Goal: Task Accomplishment & Management: Complete application form

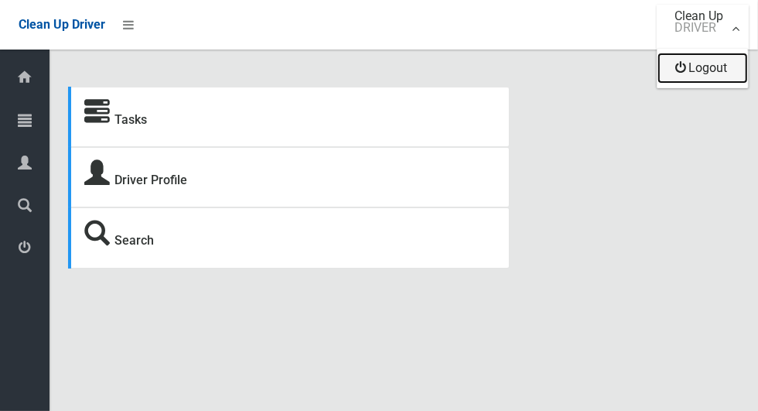
click at [720, 75] on link "Logout" at bounding box center [703, 68] width 91 height 31
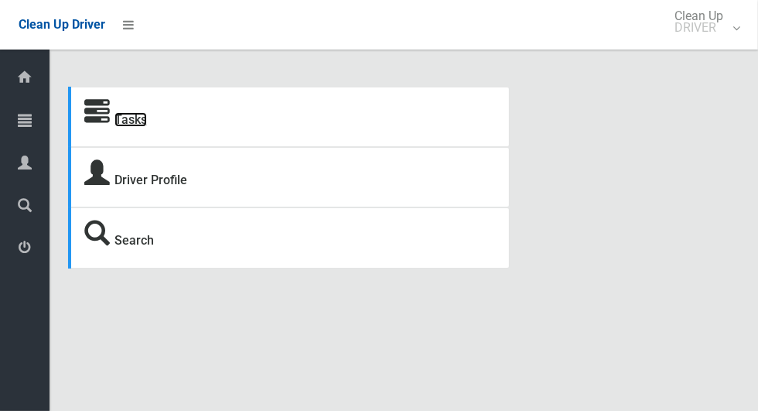
click at [120, 118] on link "Tasks" at bounding box center [131, 119] width 32 height 15
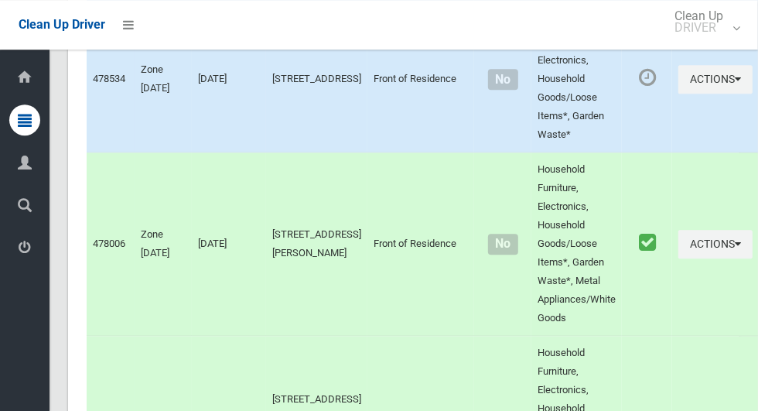
scroll to position [8827, 0]
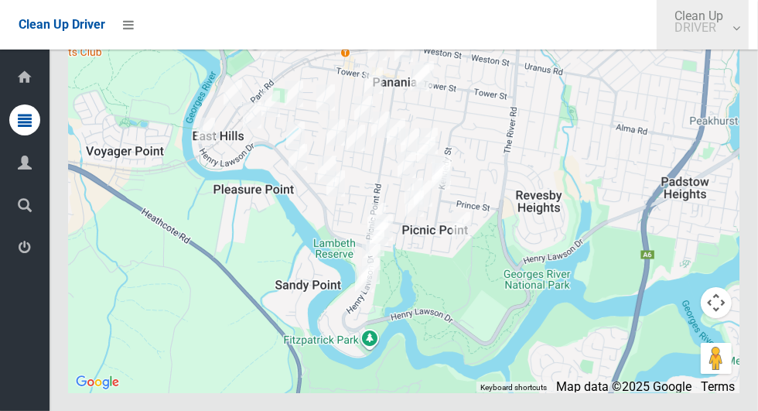
click at [741, 32] on link "Clean Up DRIVER" at bounding box center [703, 25] width 92 height 50
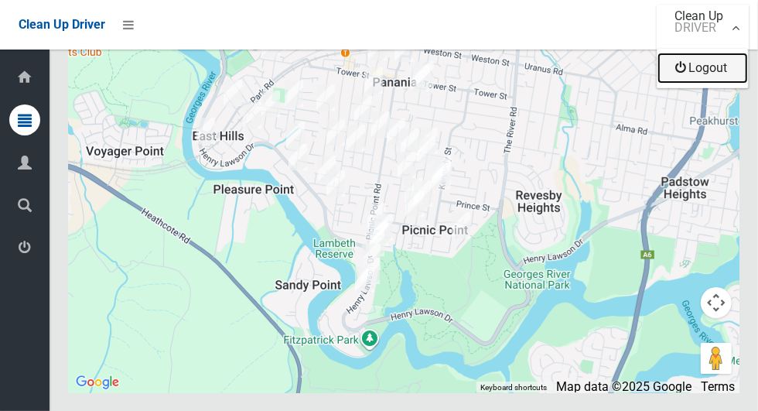
click at [732, 77] on link "Logout" at bounding box center [703, 68] width 91 height 31
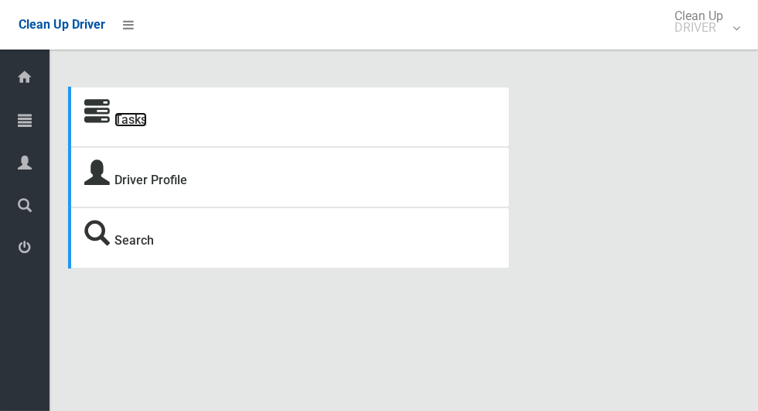
click at [138, 120] on link "Tasks" at bounding box center [131, 119] width 32 height 15
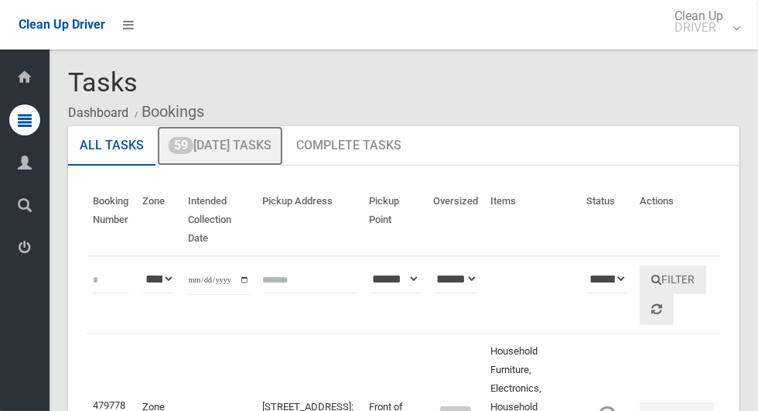
click at [243, 148] on link "59 [DATE] Tasks" at bounding box center [220, 146] width 126 height 40
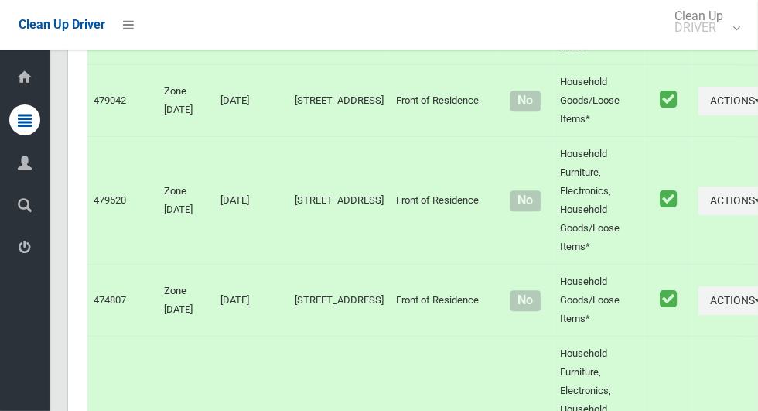
scroll to position [8826, 0]
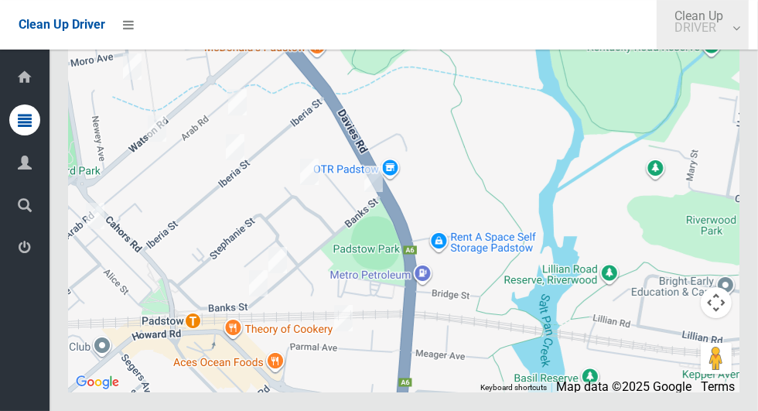
click at [749, 34] on link "Clean Up DRIVER" at bounding box center [703, 25] width 92 height 50
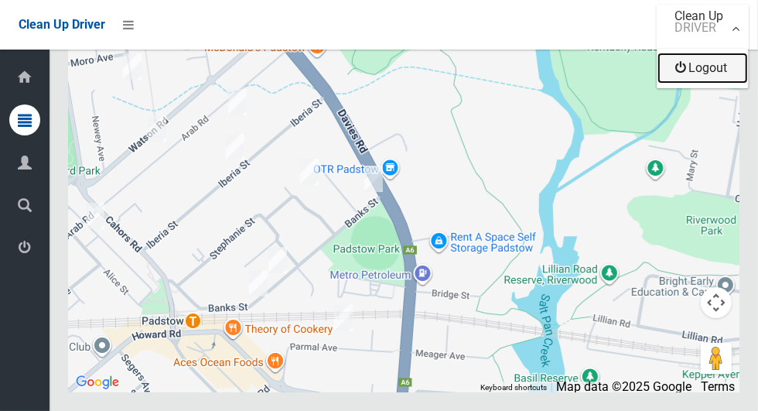
click at [724, 74] on link "Logout" at bounding box center [703, 68] width 91 height 31
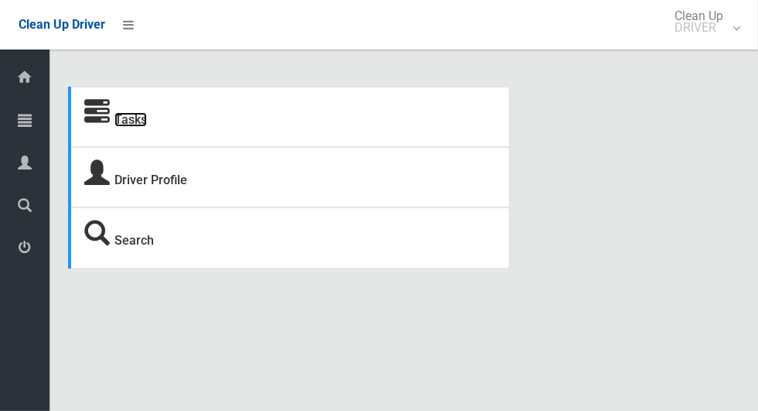
click at [134, 115] on link "Tasks" at bounding box center [131, 119] width 32 height 15
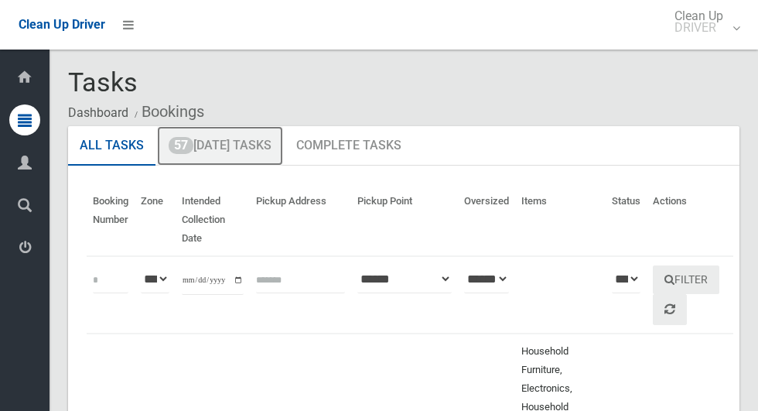
click at [262, 146] on link "57 Today's Tasks" at bounding box center [220, 146] width 126 height 40
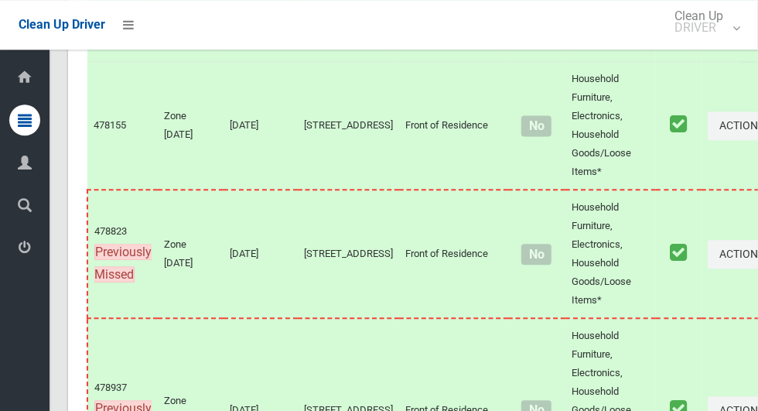
scroll to position [9184, 0]
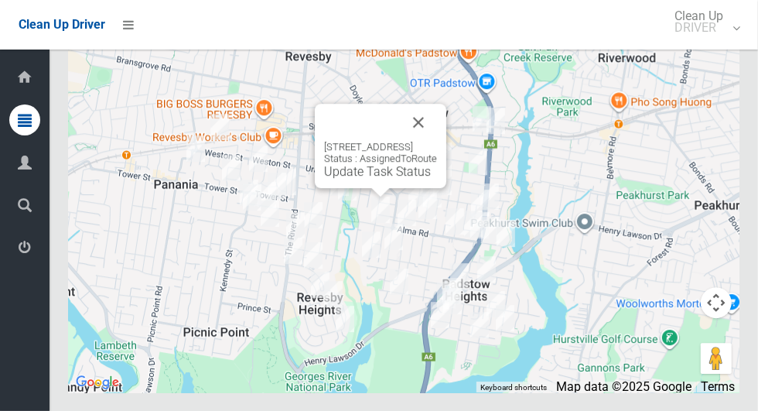
click at [437, 141] on button "Close" at bounding box center [418, 122] width 37 height 37
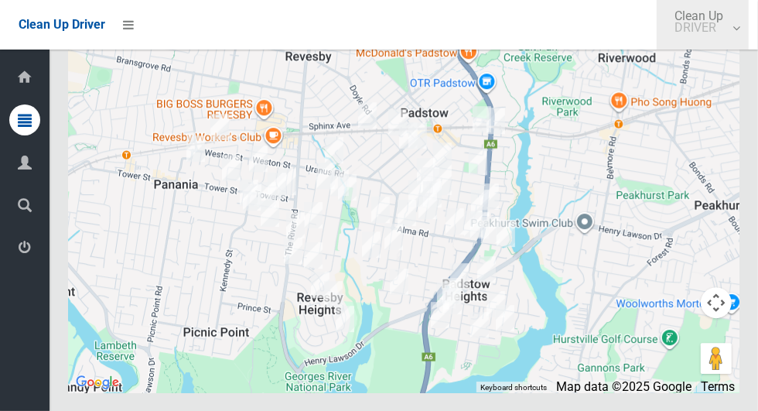
click at [749, 36] on link "Clean Up DRIVER" at bounding box center [703, 25] width 92 height 50
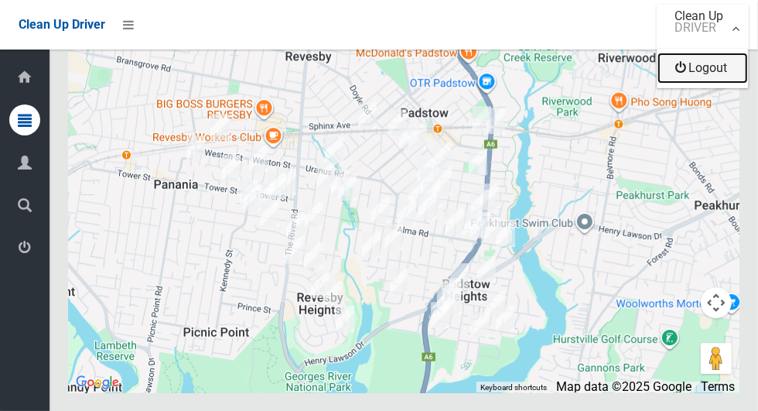
click at [734, 77] on link "Logout" at bounding box center [703, 68] width 91 height 31
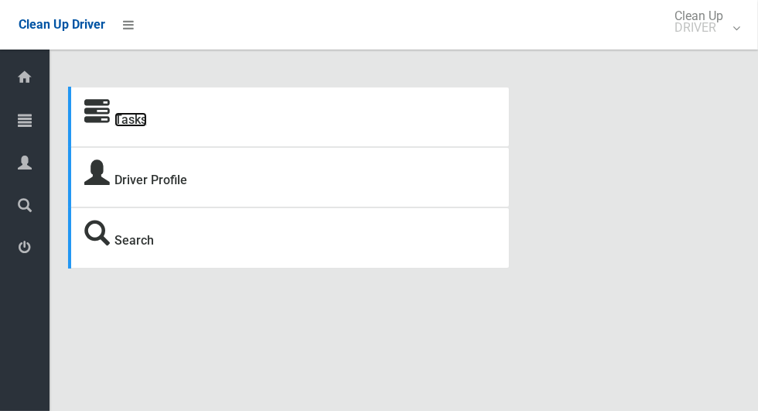
click at [130, 121] on link "Tasks" at bounding box center [131, 119] width 32 height 15
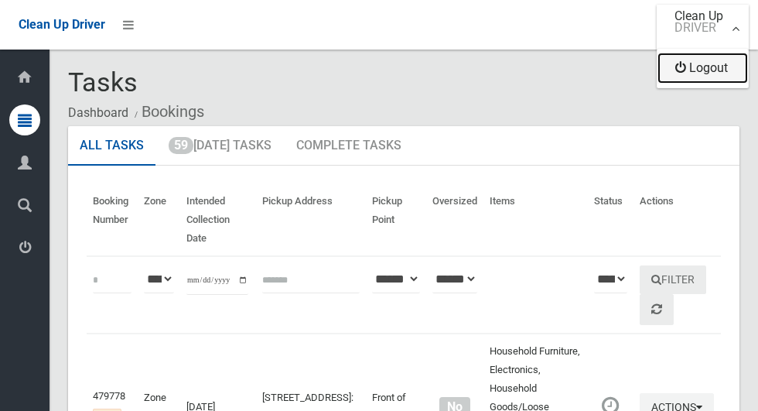
click at [730, 77] on link "Logout" at bounding box center [703, 68] width 91 height 31
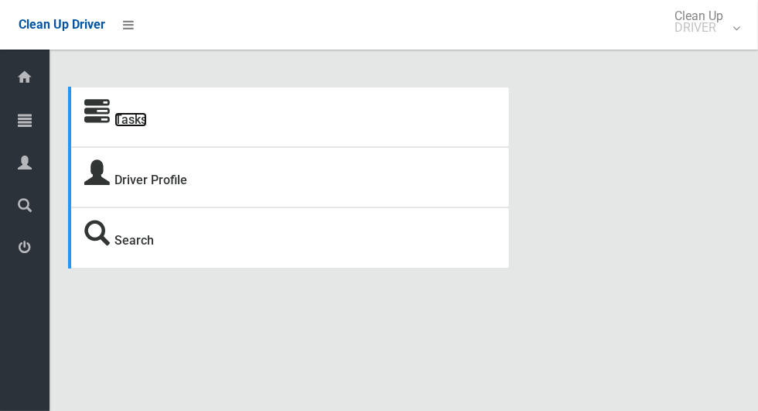
click at [135, 127] on link "Tasks" at bounding box center [131, 119] width 32 height 15
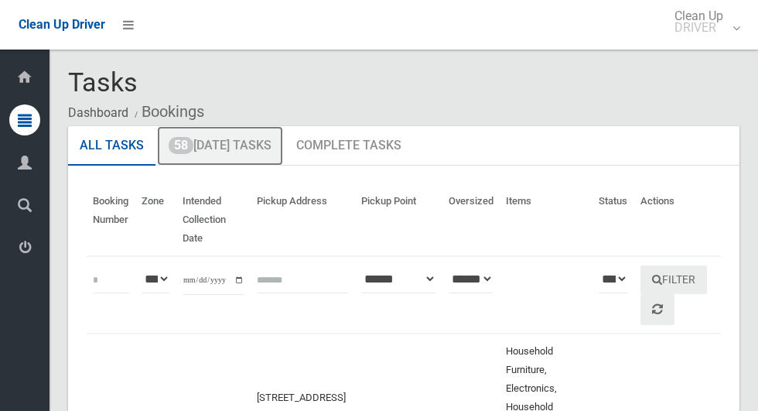
click at [221, 153] on link "58 Today's Tasks" at bounding box center [220, 146] width 126 height 40
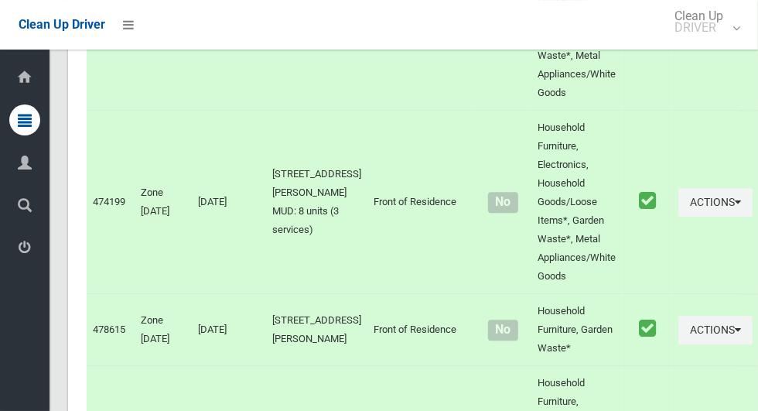
scroll to position [8827, 0]
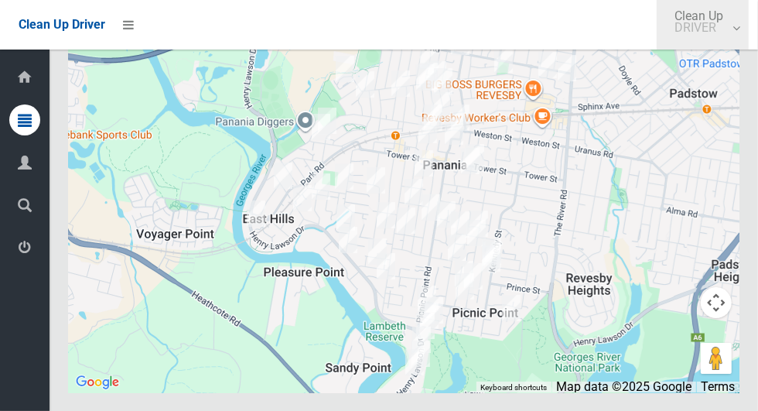
click at [749, 34] on link "Clean Up DRIVER" at bounding box center [703, 25] width 92 height 50
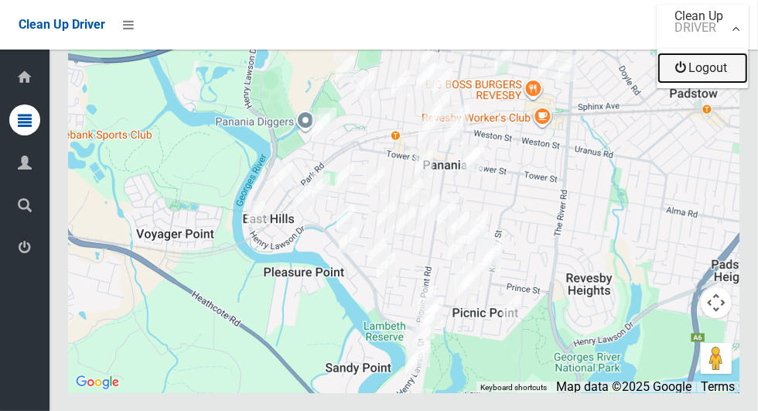
click at [736, 77] on link "Logout" at bounding box center [703, 68] width 91 height 31
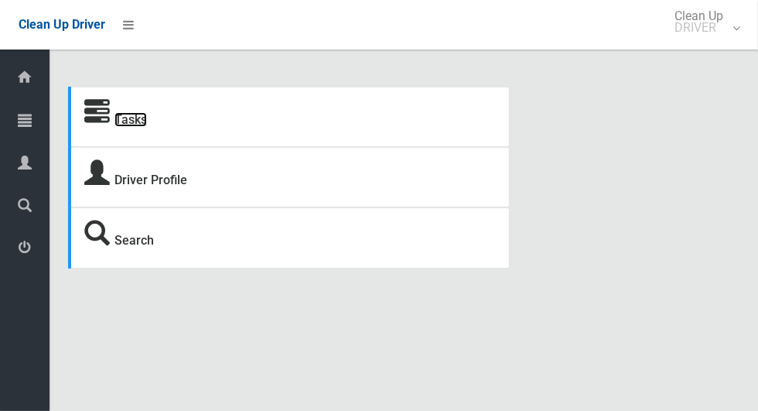
click at [130, 127] on link "Tasks" at bounding box center [131, 119] width 32 height 15
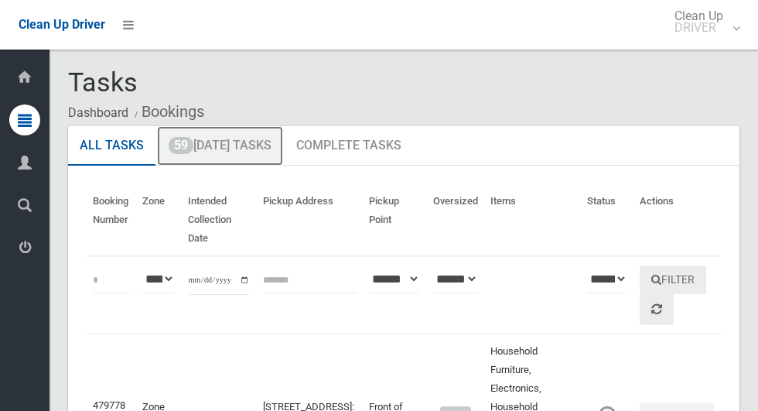
click at [207, 150] on link "59 [DATE] Tasks" at bounding box center [220, 146] width 126 height 40
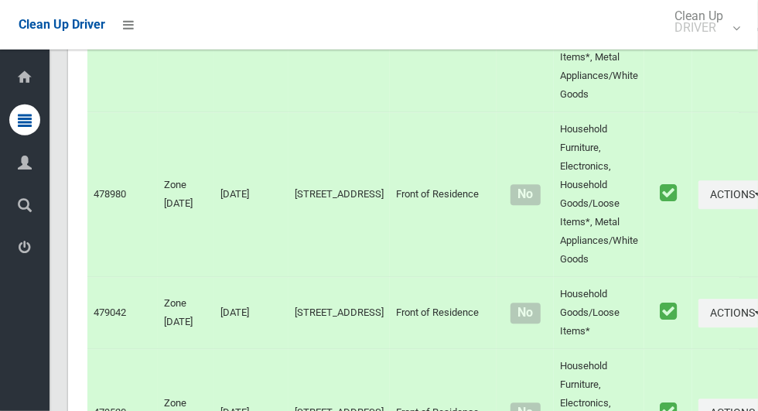
scroll to position [8826, 0]
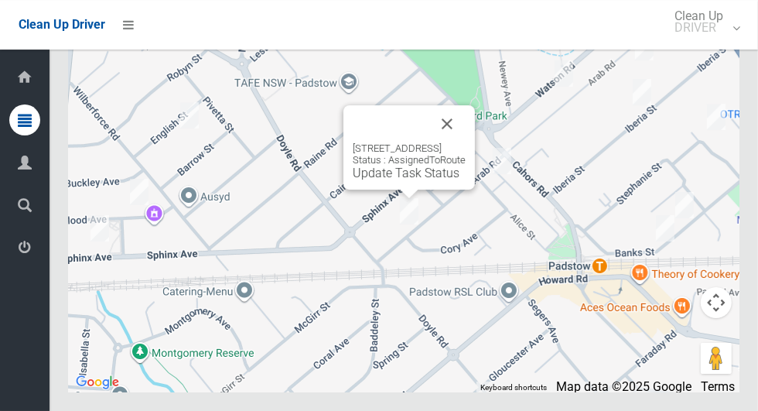
click at [466, 142] on button "Close" at bounding box center [447, 123] width 37 height 37
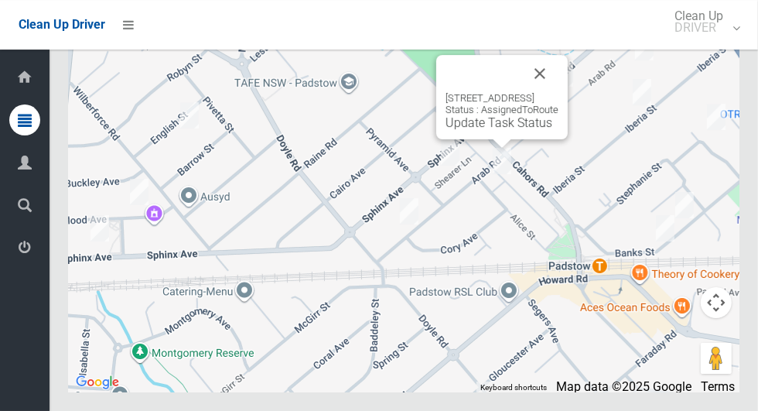
click at [556, 92] on button "Close" at bounding box center [540, 73] width 37 height 37
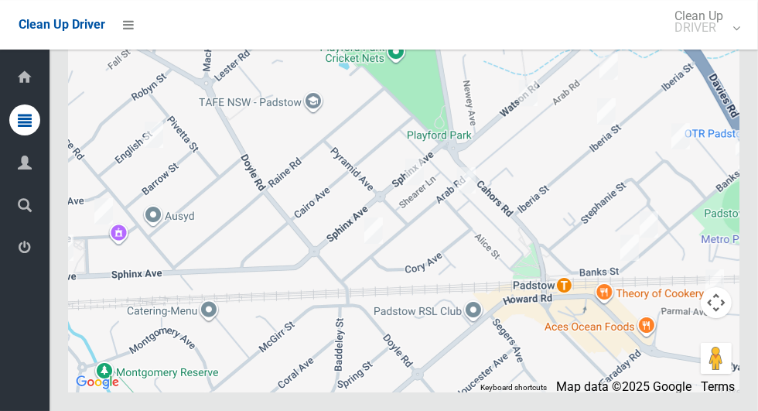
click at [539, 221] on div at bounding box center [404, 198] width 672 height 387
click at [594, 200] on div at bounding box center [404, 198] width 672 height 387
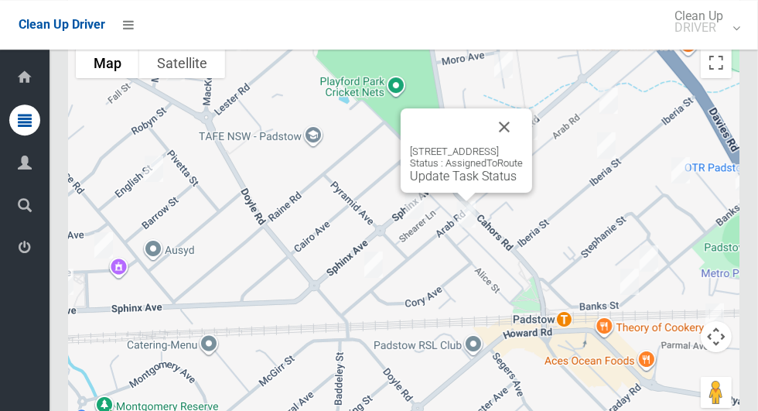
scroll to position [8827, 0]
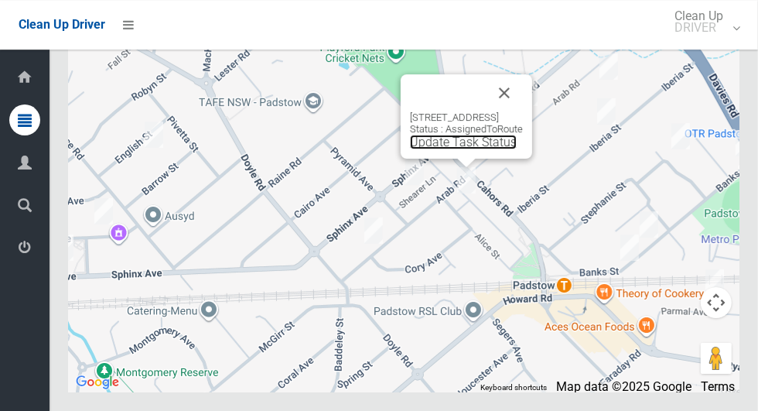
click at [468, 149] on link "Update Task Status" at bounding box center [463, 142] width 107 height 15
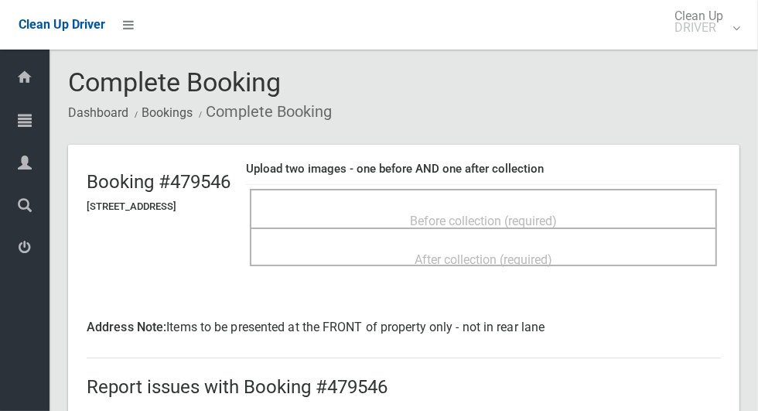
click at [557, 214] on span "Before collection (required)" at bounding box center [483, 221] width 147 height 15
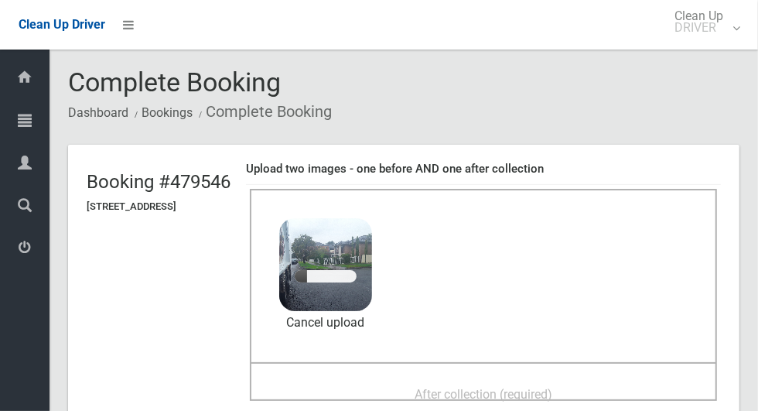
click at [552, 387] on span "After collection (required)" at bounding box center [484, 394] width 138 height 15
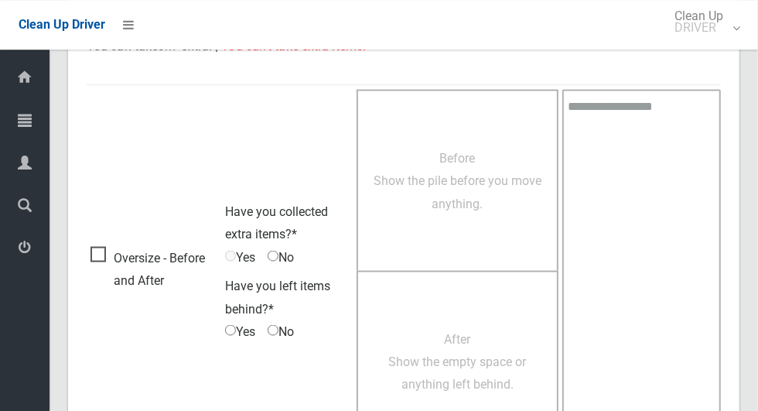
scroll to position [1288, 0]
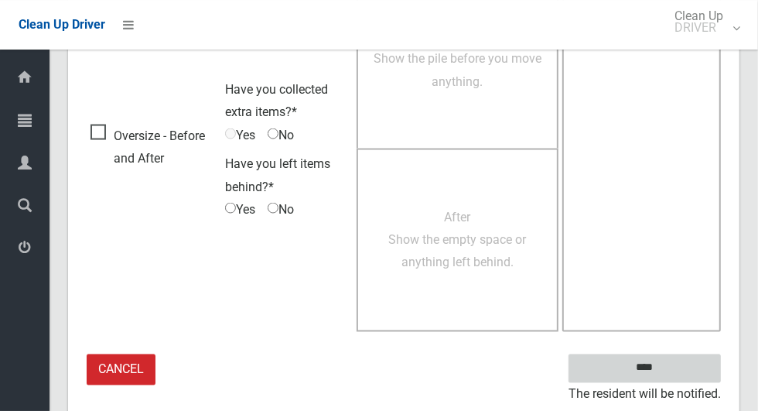
click at [672, 375] on input "****" at bounding box center [645, 368] width 152 height 29
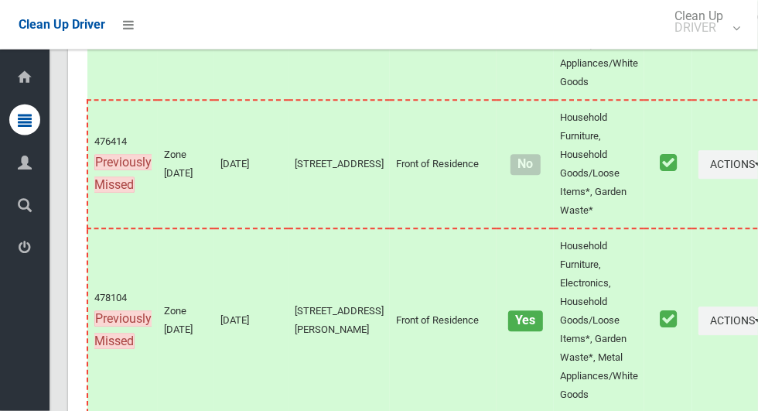
scroll to position [8826, 0]
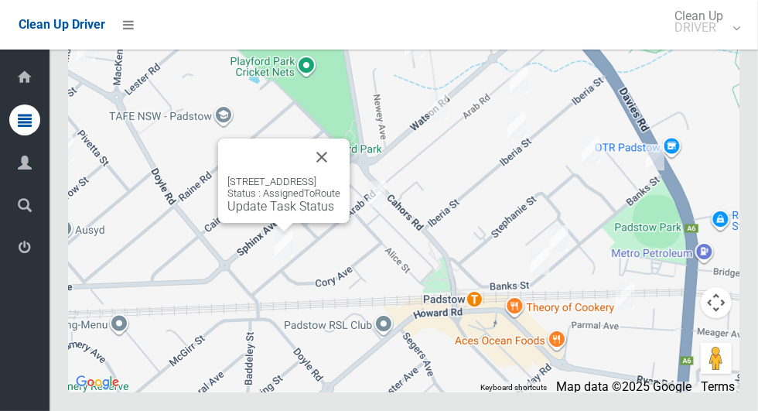
click at [340, 176] on button "Close" at bounding box center [321, 157] width 37 height 37
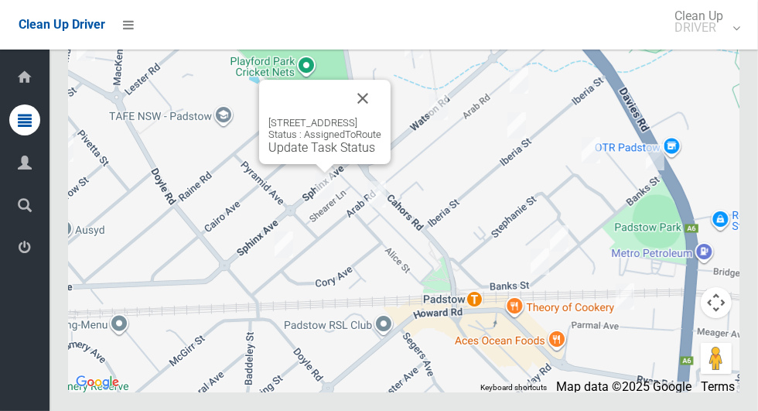
click at [381, 117] on button "Close" at bounding box center [362, 98] width 37 height 37
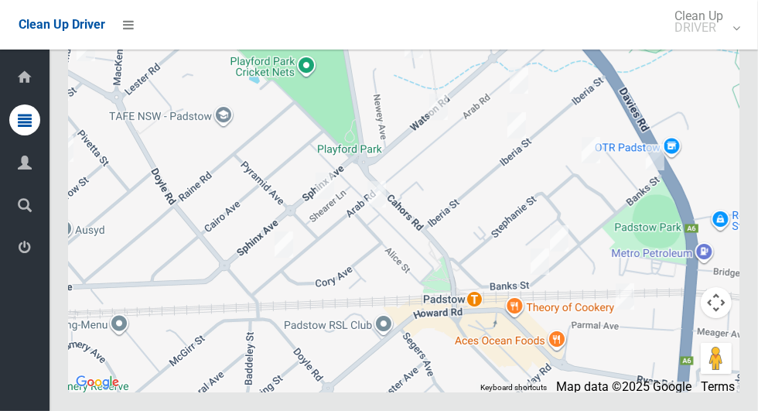
click at [404, 153] on div at bounding box center [404, 198] width 672 height 387
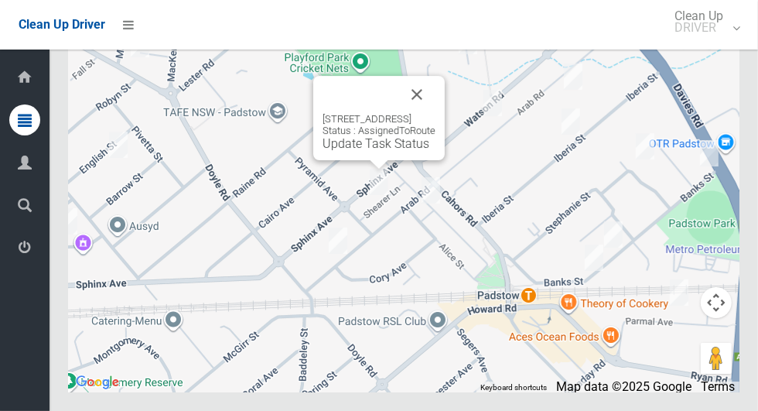
click at [376, 151] on link "Update Task Status" at bounding box center [376, 143] width 107 height 15
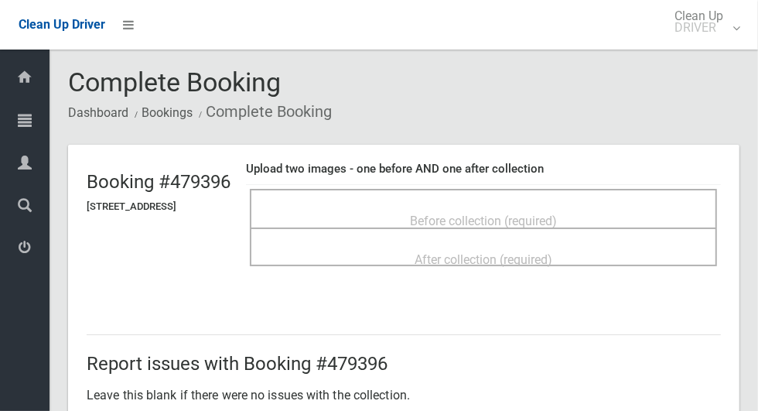
click at [436, 214] on span "Before collection (required)" at bounding box center [483, 221] width 147 height 15
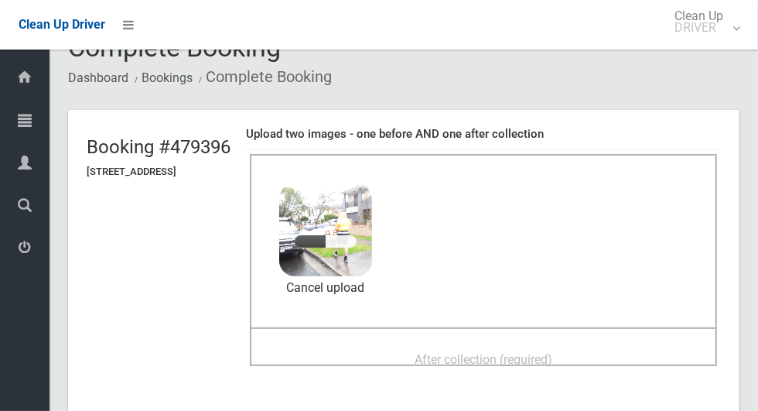
scroll to position [67, 0]
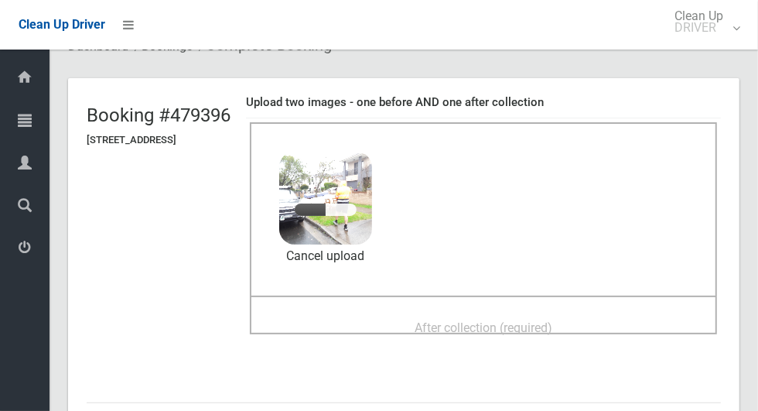
click at [542, 320] on span "After collection (required)" at bounding box center [484, 327] width 138 height 15
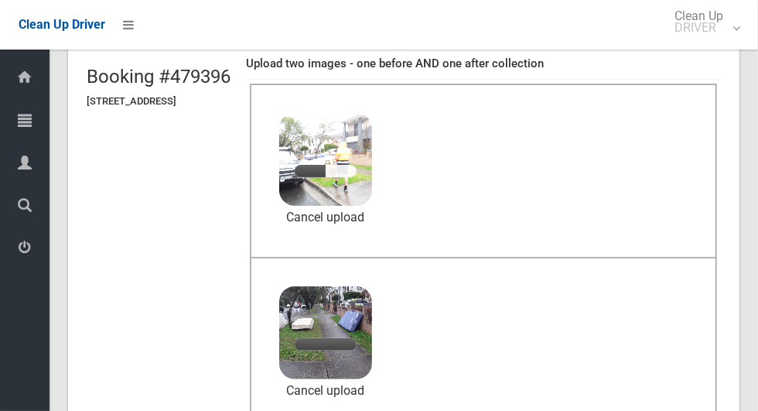
scroll to position [106, 0]
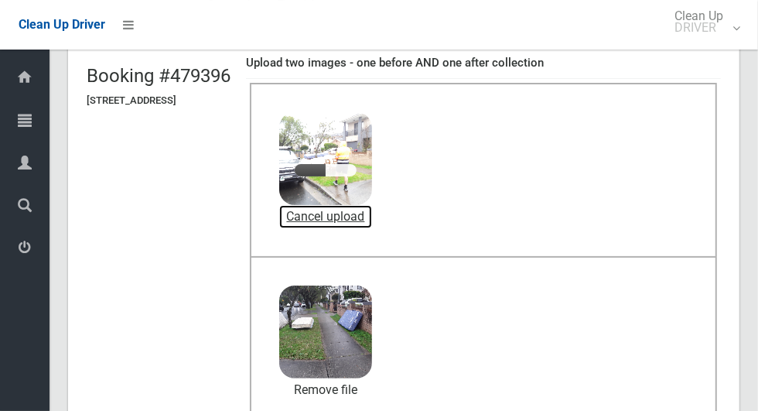
click at [372, 219] on link "Cancel upload" at bounding box center [325, 216] width 93 height 23
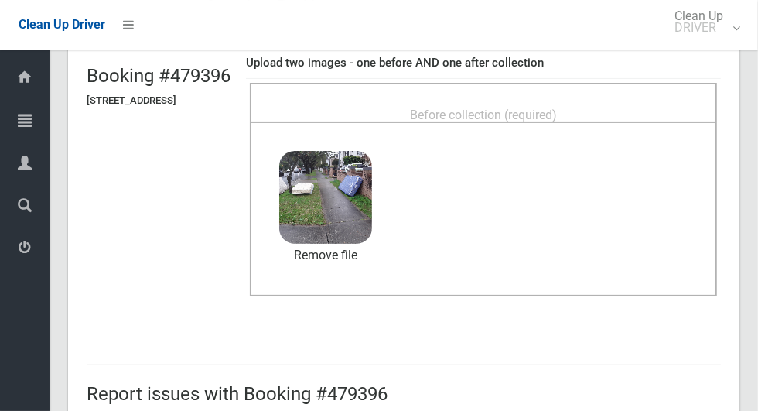
click at [530, 108] on span "Before collection (required)" at bounding box center [483, 115] width 147 height 15
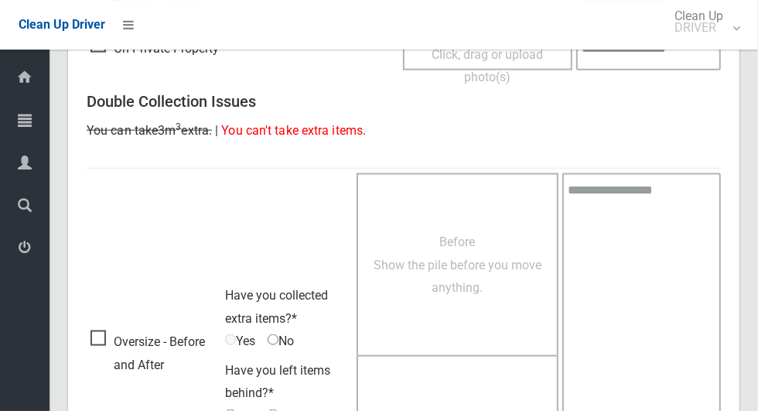
scroll to position [1266, 0]
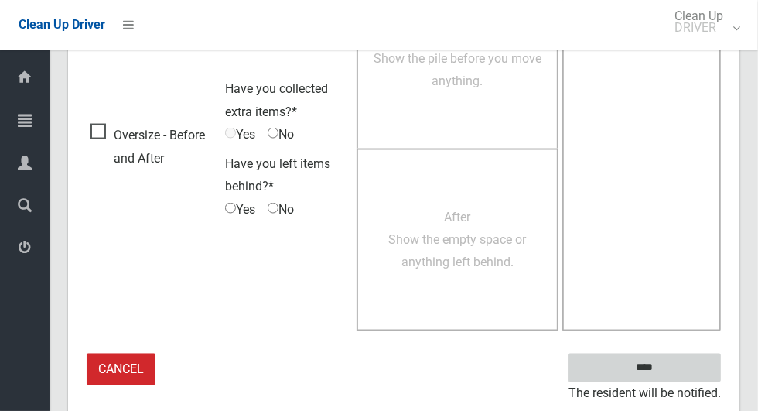
click at [672, 371] on input "****" at bounding box center [645, 368] width 152 height 29
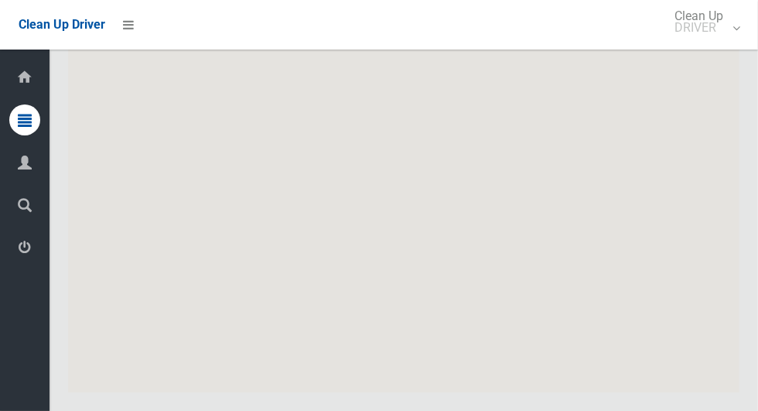
scroll to position [8826, 0]
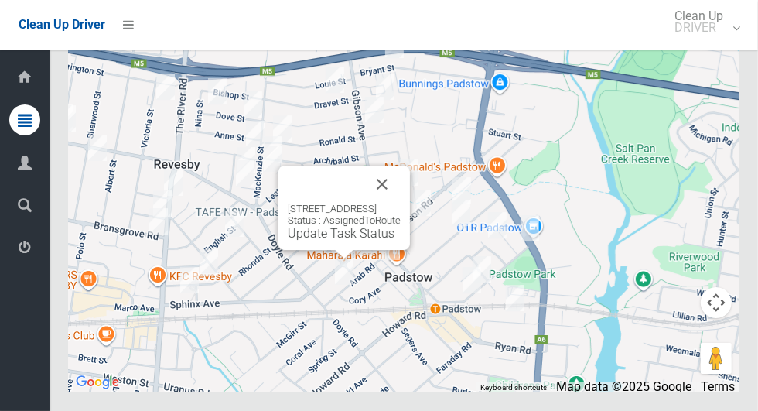
click at [338, 241] on link "Update Task Status" at bounding box center [341, 233] width 107 height 15
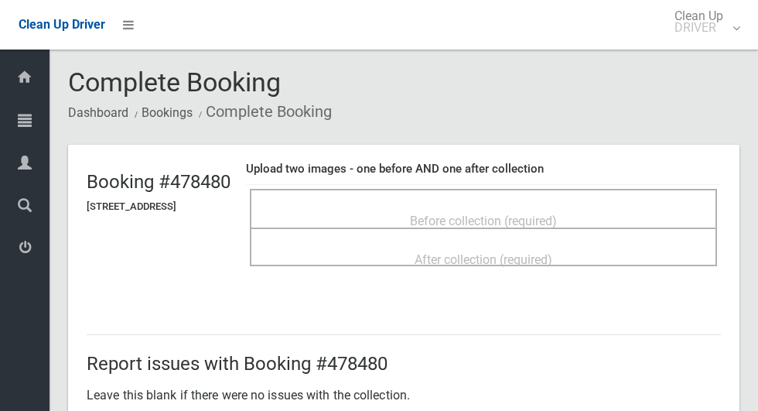
click at [404, 212] on div "Before collection (required)" at bounding box center [483, 220] width 433 height 29
click at [542, 217] on span "Before collection (required)" at bounding box center [483, 221] width 147 height 15
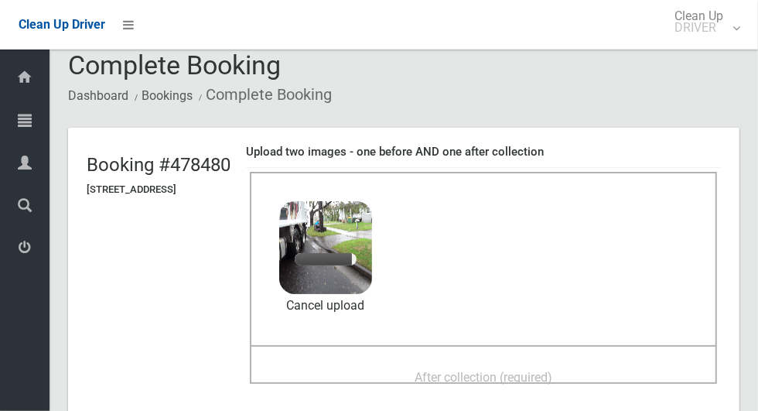
scroll to position [14, 0]
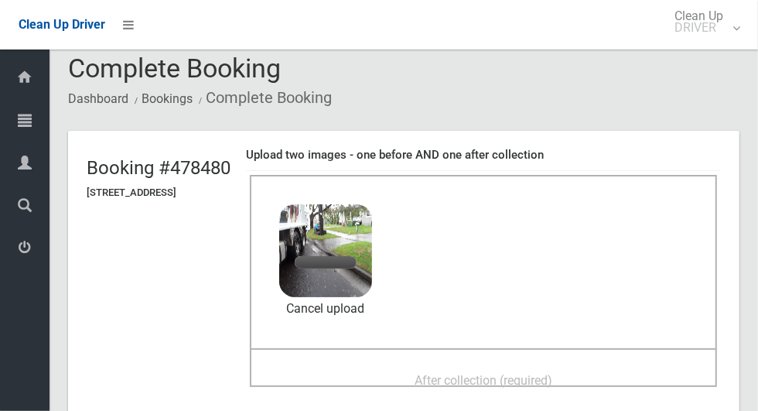
click at [552, 373] on span "After collection (required)" at bounding box center [484, 380] width 138 height 15
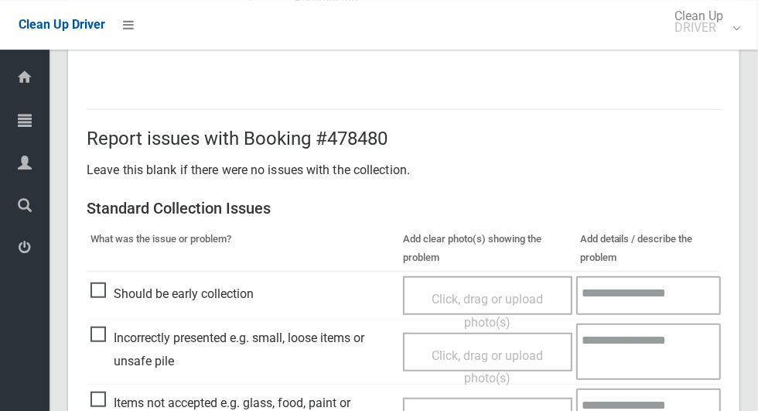
scroll to position [1266, 0]
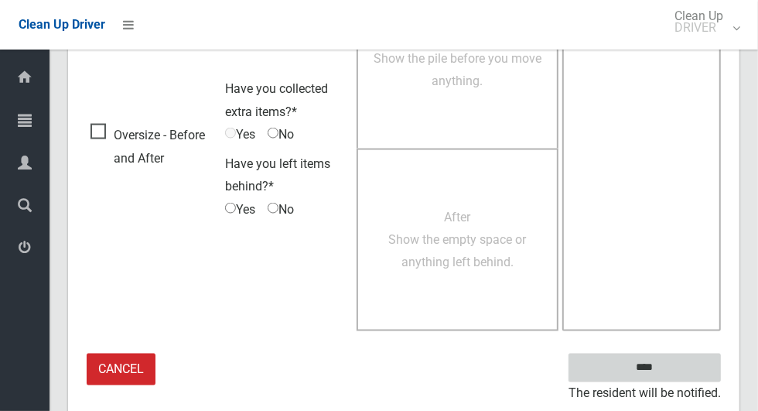
click at [672, 376] on input "****" at bounding box center [645, 368] width 152 height 29
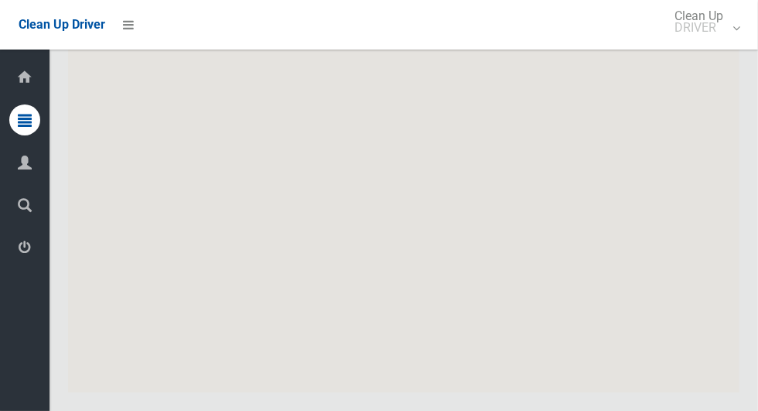
scroll to position [8826, 0]
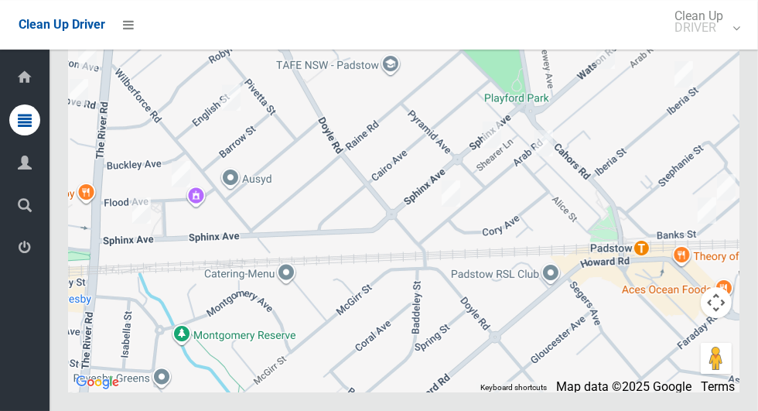
click at [582, 272] on div at bounding box center [404, 198] width 672 height 387
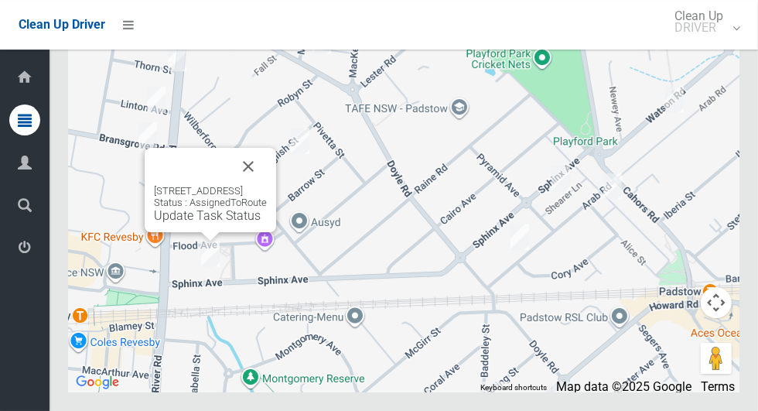
click at [267, 185] on button "Close" at bounding box center [248, 166] width 37 height 37
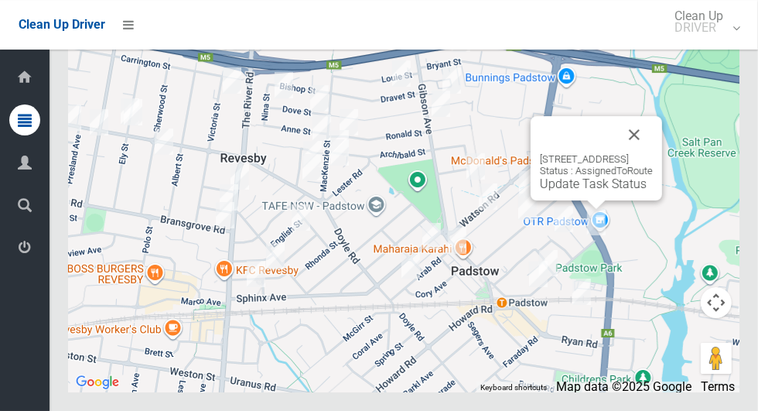
click at [653, 153] on button "Close" at bounding box center [634, 134] width 37 height 37
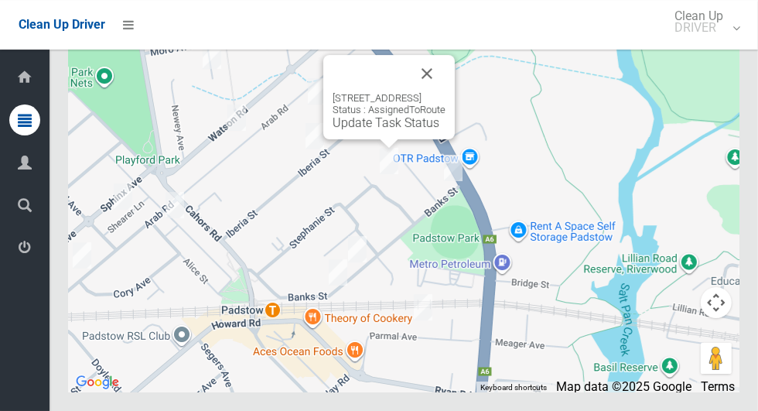
click at [367, 130] on link "Update Task Status" at bounding box center [386, 122] width 107 height 15
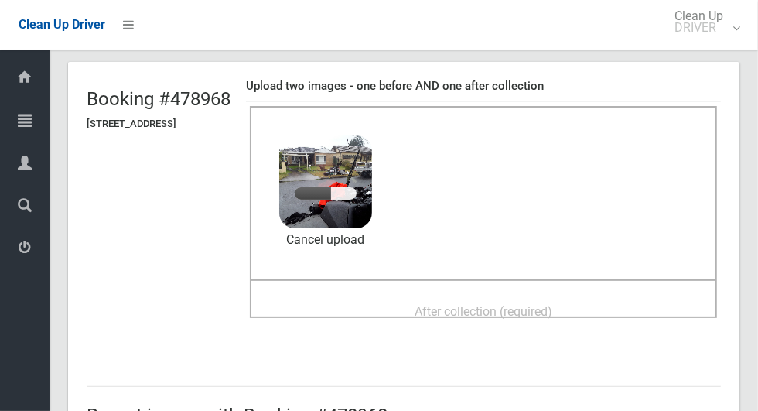
scroll to position [84, 0]
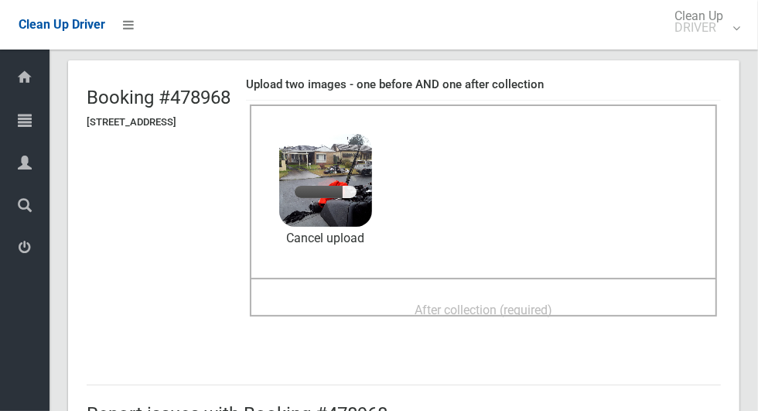
click at [525, 303] on span "After collection (required)" at bounding box center [484, 310] width 138 height 15
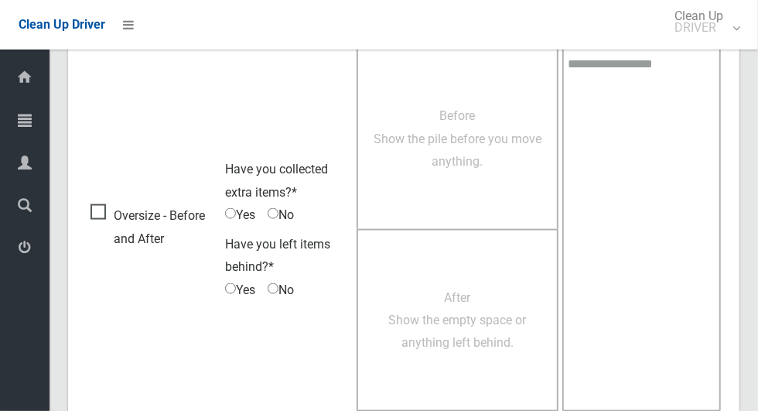
scroll to position [1266, 0]
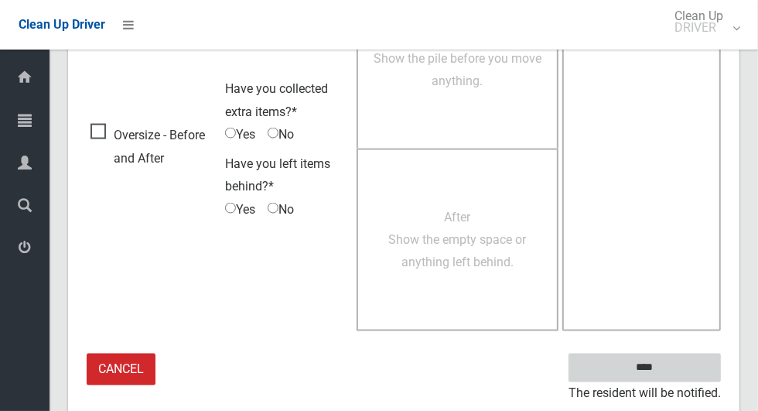
click at [657, 366] on input "****" at bounding box center [645, 368] width 152 height 29
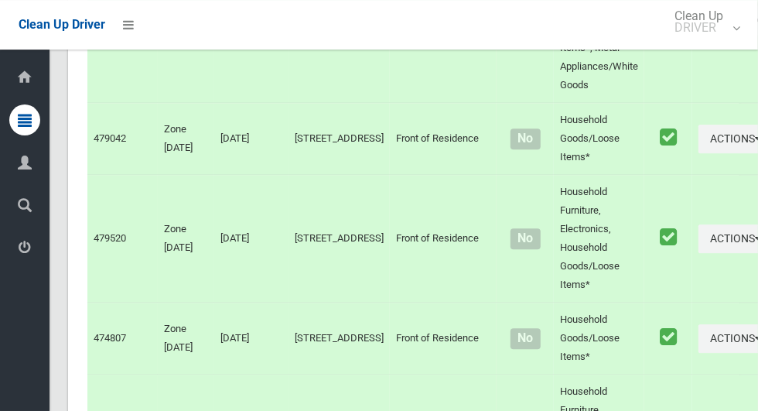
scroll to position [8826, 0]
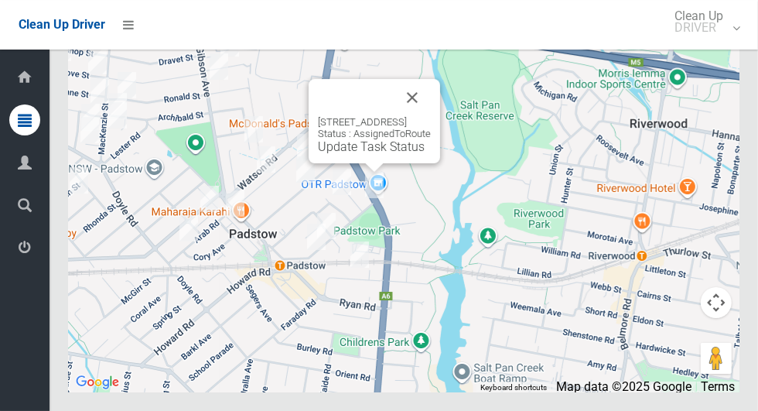
click at [431, 116] on button "Close" at bounding box center [412, 97] width 37 height 37
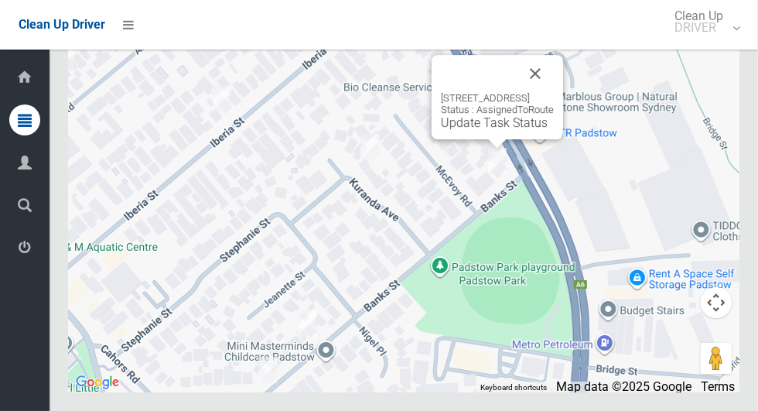
click at [478, 130] on link "Update Task Status" at bounding box center [494, 122] width 107 height 15
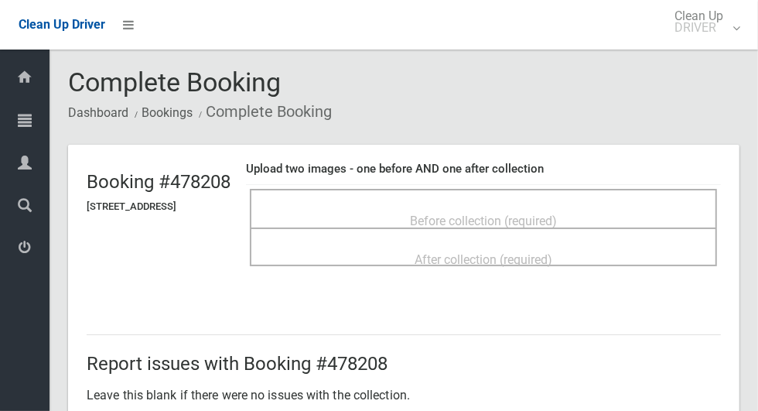
click at [459, 214] on span "Before collection (required)" at bounding box center [483, 221] width 147 height 15
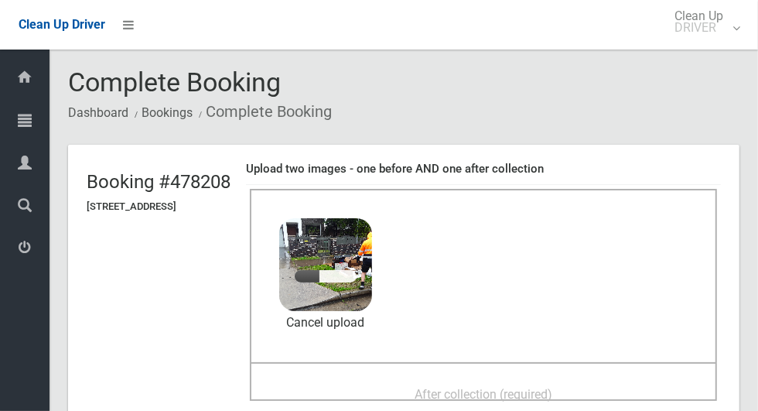
click at [224, 126] on li "Complete Booking" at bounding box center [263, 111] width 137 height 29
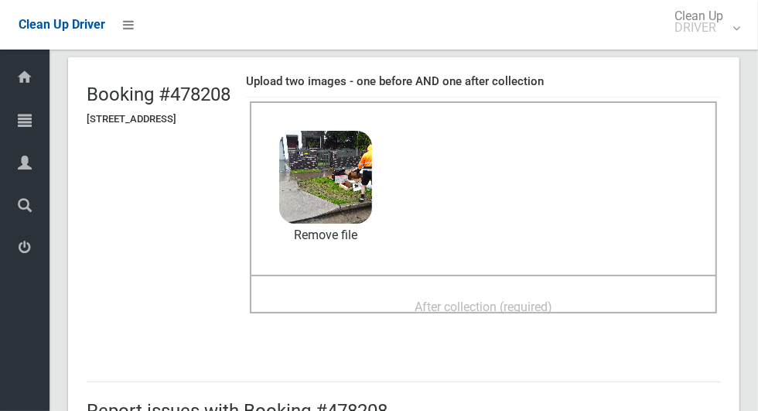
scroll to position [102, 0]
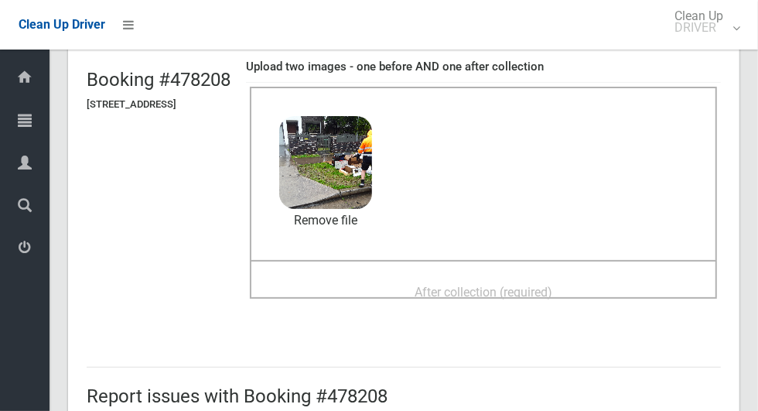
click at [552, 285] on span "After collection (required)" at bounding box center [484, 292] width 138 height 15
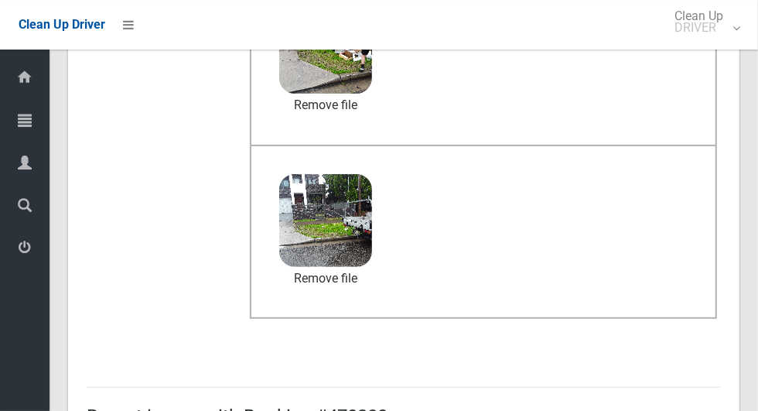
scroll to position [1266, 0]
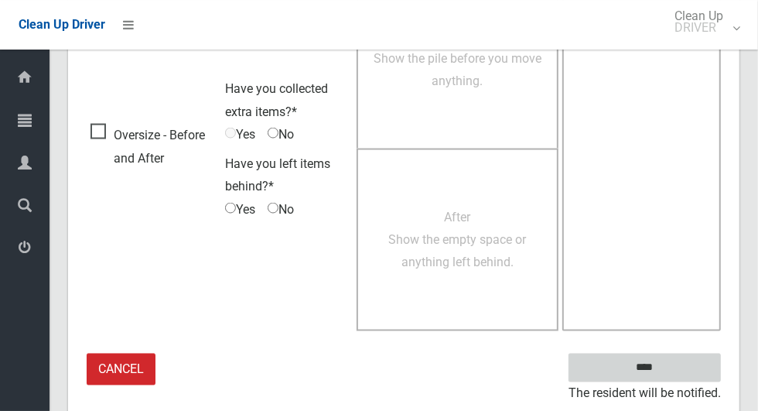
click at [672, 373] on input "****" at bounding box center [645, 368] width 152 height 29
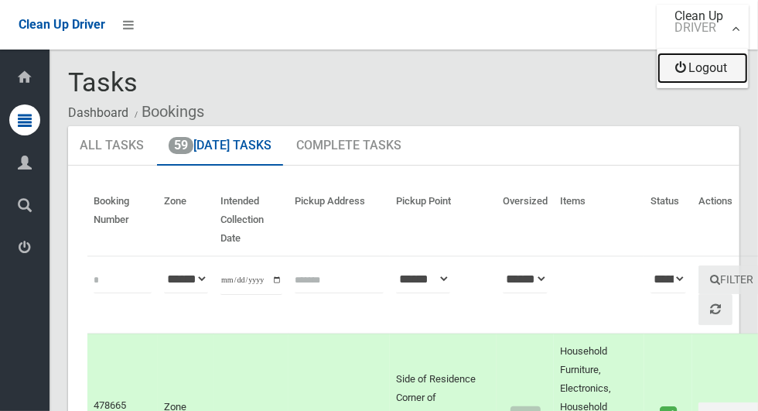
click at [737, 77] on link "Logout" at bounding box center [703, 68] width 91 height 31
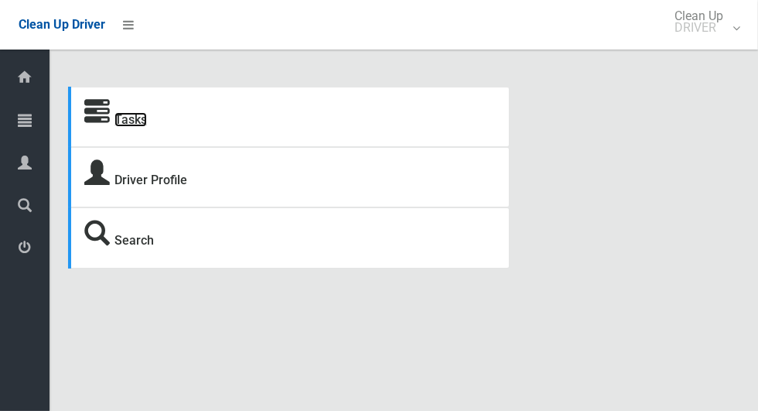
click at [130, 113] on link "Tasks" at bounding box center [131, 119] width 32 height 15
click at [129, 121] on link "Tasks" at bounding box center [131, 119] width 32 height 15
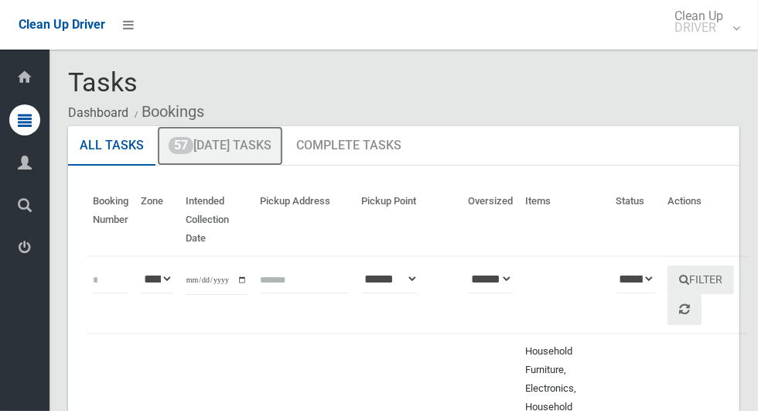
click at [249, 148] on link "57 Today's Tasks" at bounding box center [220, 146] width 126 height 40
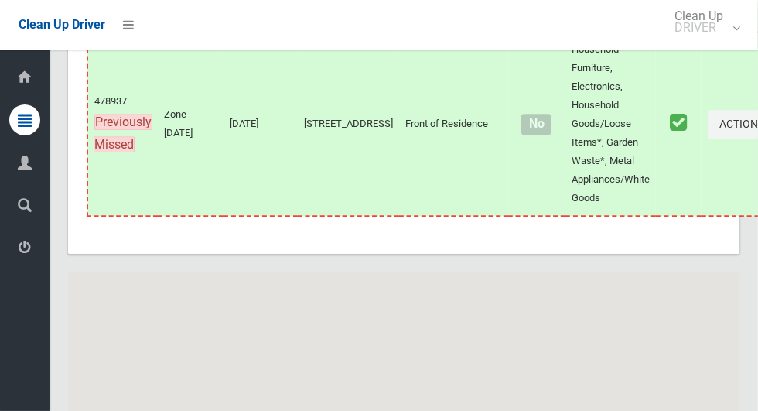
scroll to position [9184, 0]
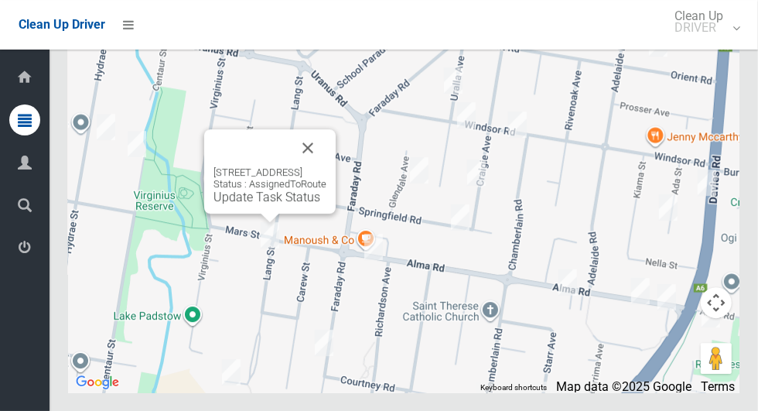
click at [261, 204] on link "Update Task Status" at bounding box center [267, 197] width 107 height 15
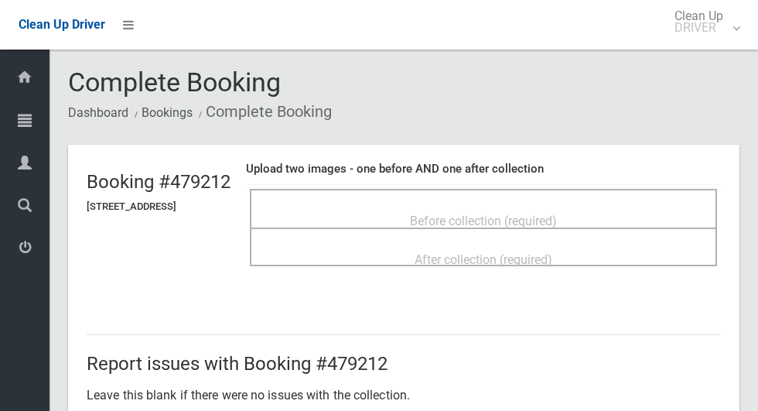
click at [433, 214] on span "Before collection (required)" at bounding box center [483, 221] width 147 height 15
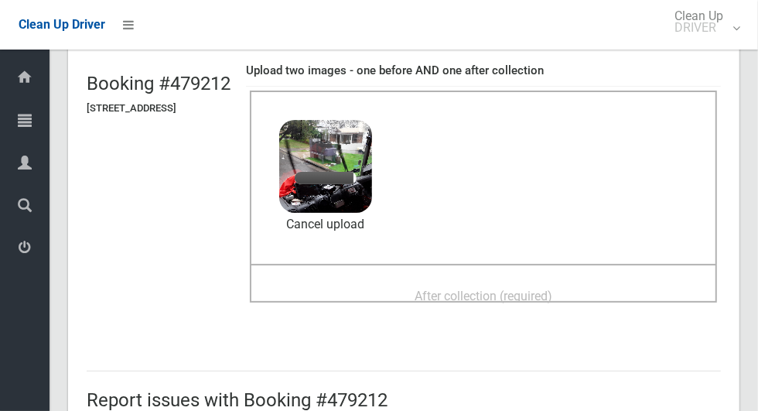
scroll to position [99, 0]
click at [511, 288] on span "After collection (required)" at bounding box center [484, 295] width 138 height 15
click at [599, 285] on div "After collection (required)" at bounding box center [483, 294] width 433 height 29
click at [552, 288] on span "After collection (required)" at bounding box center [484, 295] width 138 height 15
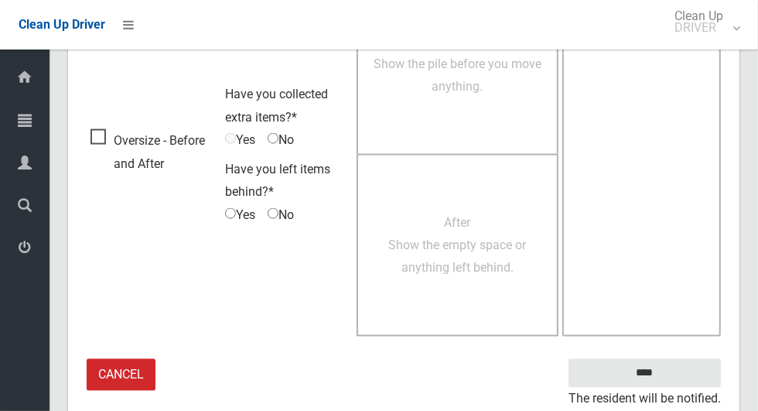
scroll to position [1266, 0]
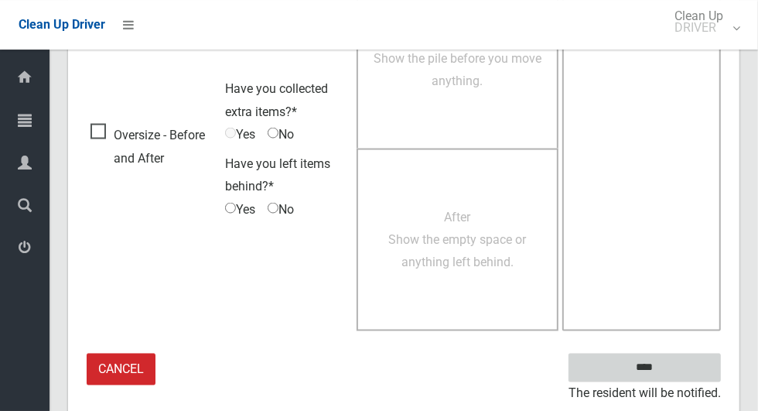
click at [672, 372] on input "****" at bounding box center [645, 368] width 152 height 29
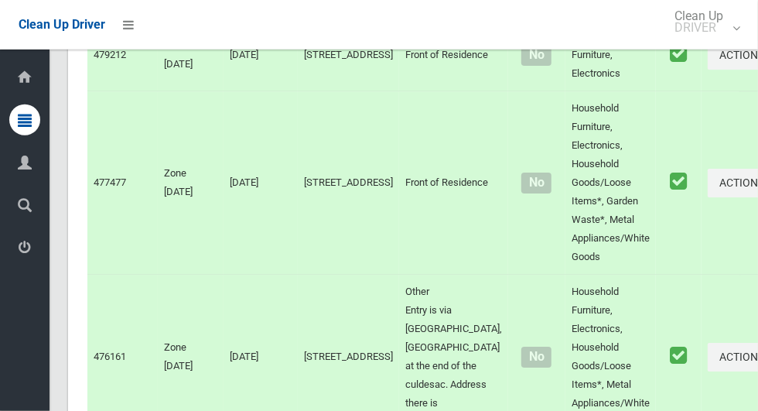
scroll to position [9184, 0]
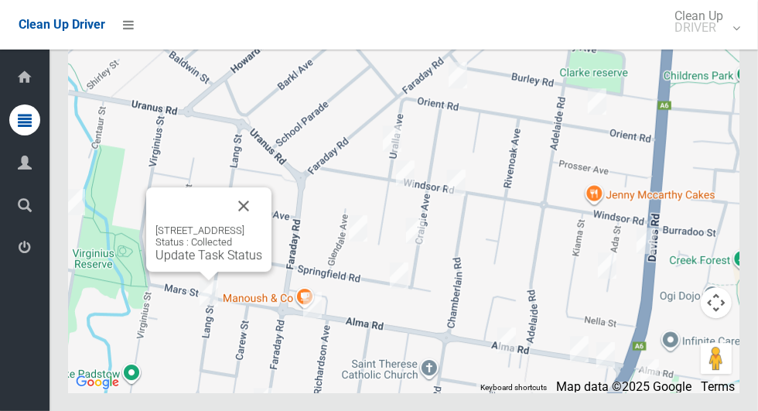
click at [272, 257] on div "70A Lang Street, PADSTOW NSW 2211 Status : Collected Update Task Status" at bounding box center [208, 229] width 125 height 84
click at [262, 224] on button "Close" at bounding box center [243, 205] width 37 height 37
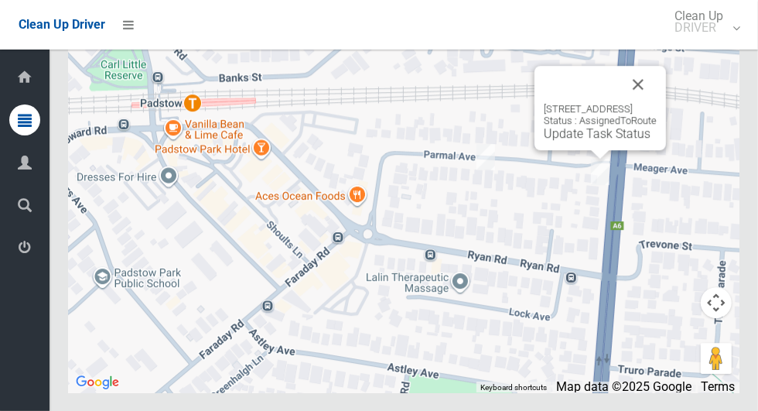
click at [657, 103] on button "Close" at bounding box center [638, 84] width 37 height 37
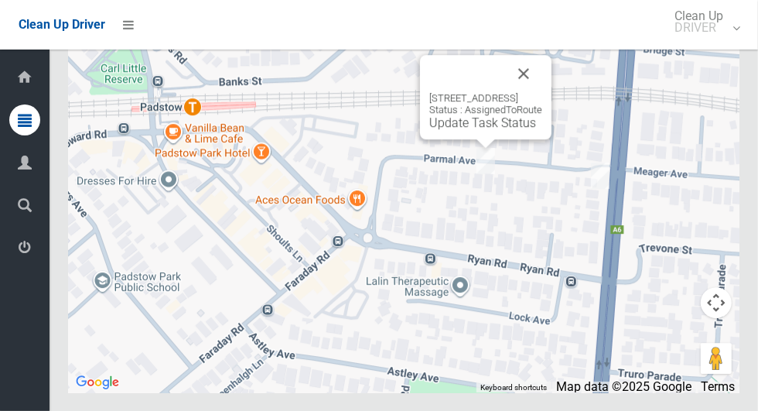
click at [470, 130] on link "Update Task Status" at bounding box center [482, 122] width 107 height 15
click at [542, 92] on button "Close" at bounding box center [523, 73] width 37 height 37
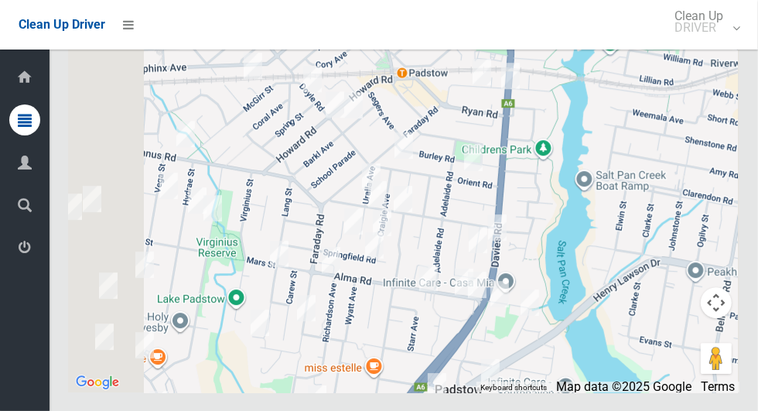
click at [539, 292] on div at bounding box center [404, 198] width 672 height 387
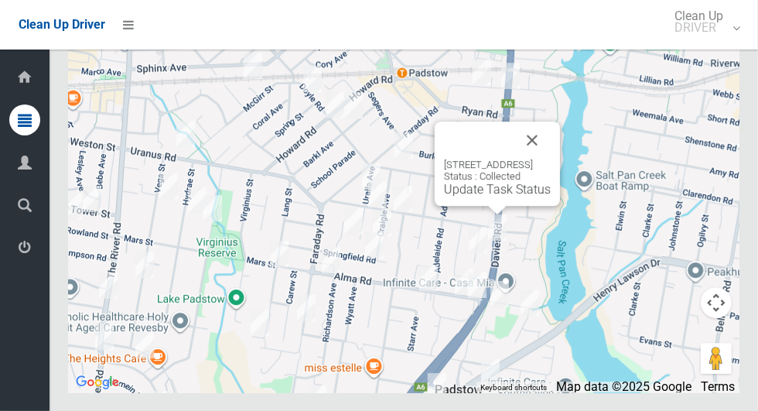
click at [551, 159] on button "Close" at bounding box center [532, 139] width 37 height 37
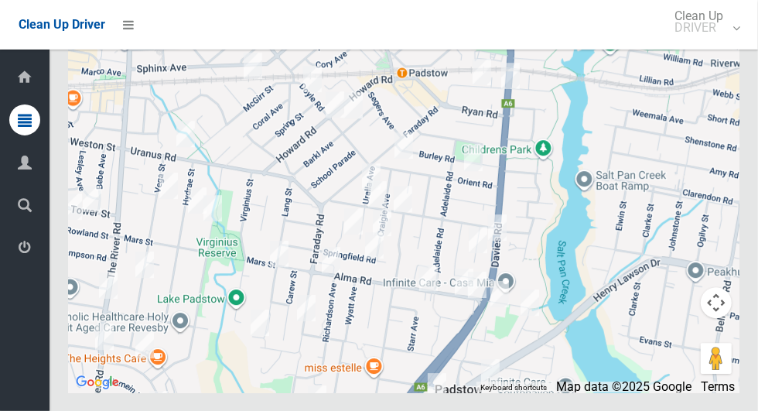
scroll to position [9088, 0]
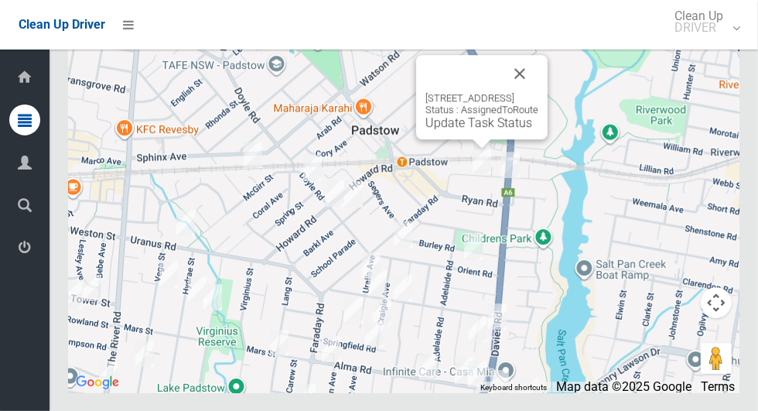
click at [469, 130] on link "Update Task Status" at bounding box center [479, 122] width 107 height 15
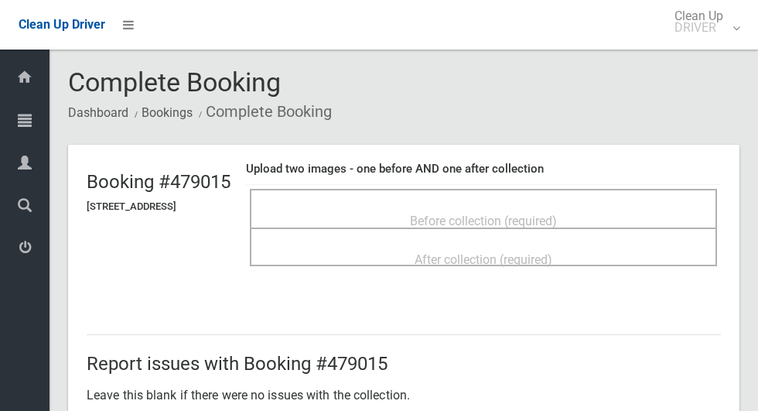
click at [474, 214] on span "Before collection (required)" at bounding box center [483, 221] width 147 height 15
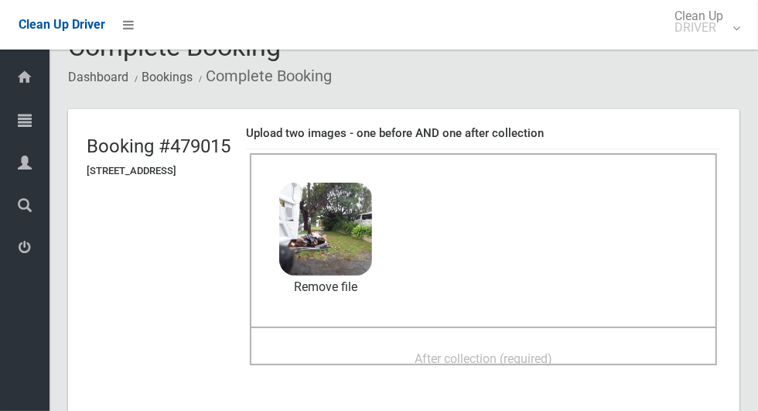
scroll to position [35, 0]
click at [462, 352] on span "After collection (required)" at bounding box center [484, 359] width 138 height 15
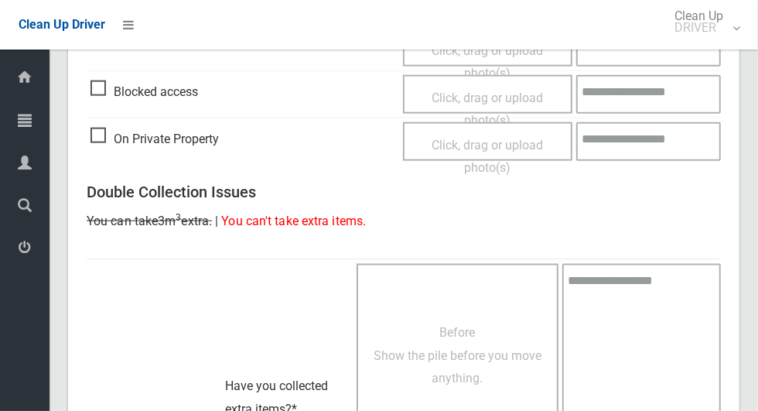
scroll to position [1266, 0]
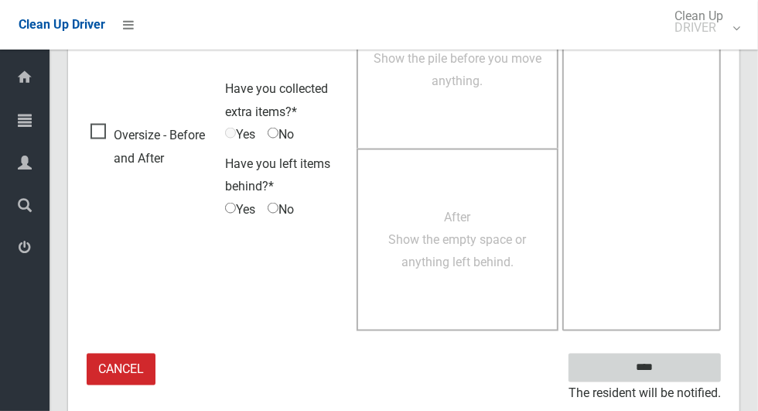
click at [672, 367] on input "****" at bounding box center [645, 368] width 152 height 29
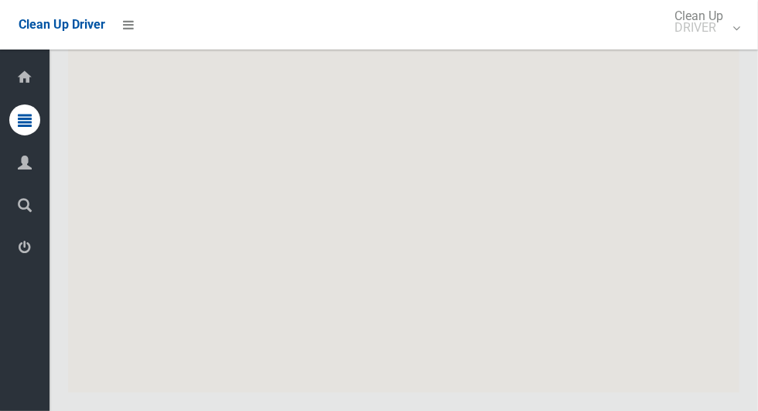
scroll to position [9184, 0]
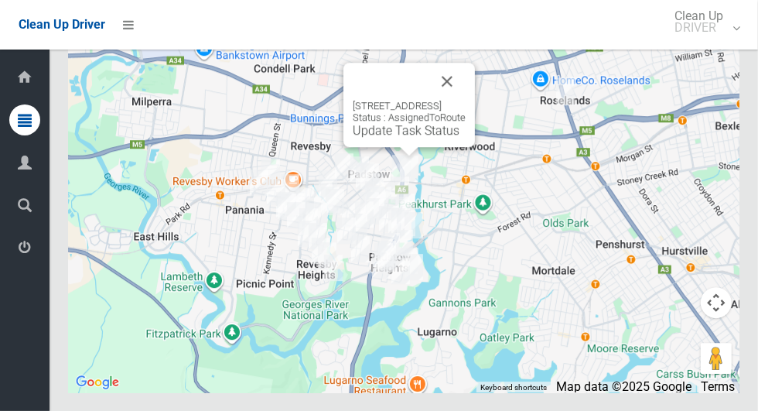
click at [393, 138] on link "Update Task Status" at bounding box center [406, 130] width 107 height 15
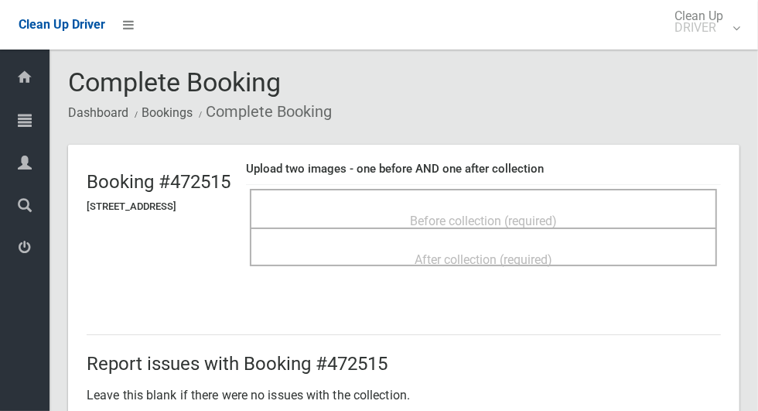
click at [485, 231] on div "After collection (required)" at bounding box center [483, 246] width 467 height 39
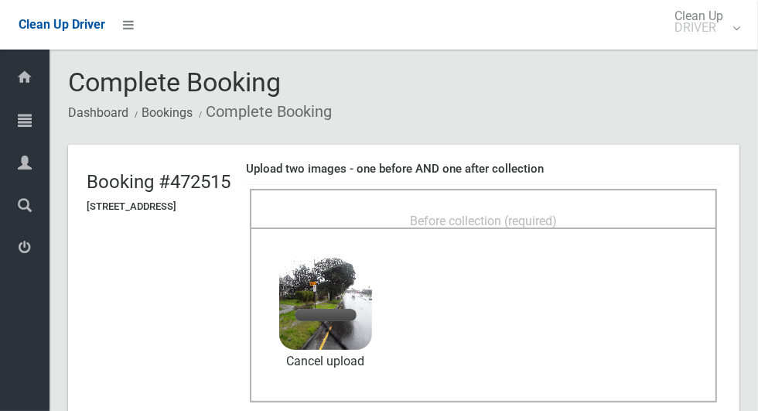
click at [522, 214] on span "Before collection (required)" at bounding box center [483, 221] width 147 height 15
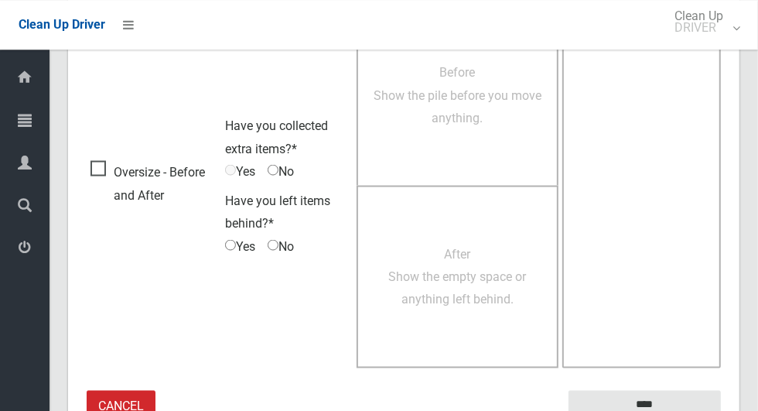
scroll to position [1266, 0]
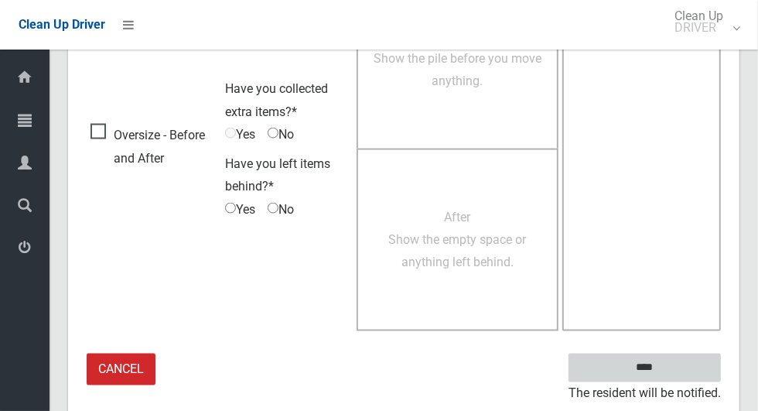
click at [672, 371] on input "****" at bounding box center [645, 368] width 152 height 29
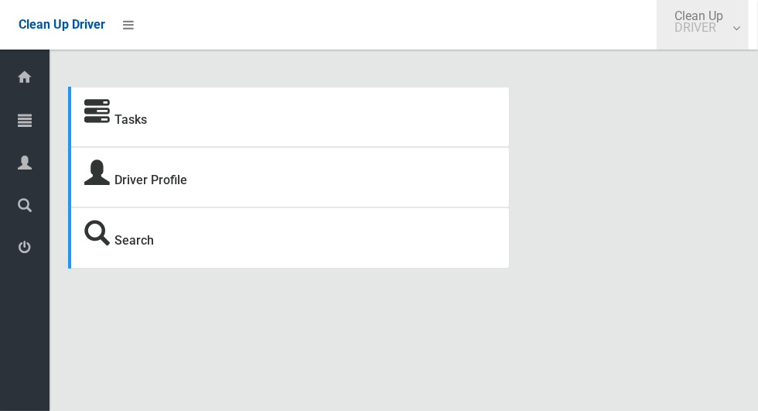
click at [749, 36] on link "Clean Up DRIVER" at bounding box center [703, 25] width 92 height 50
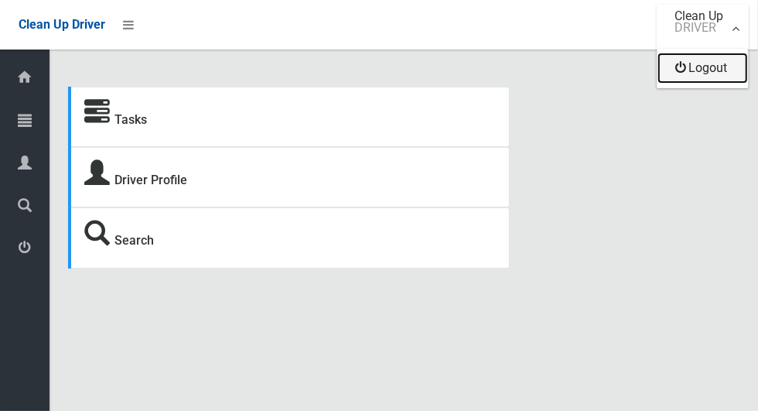
click at [734, 77] on link "Logout" at bounding box center [703, 68] width 91 height 31
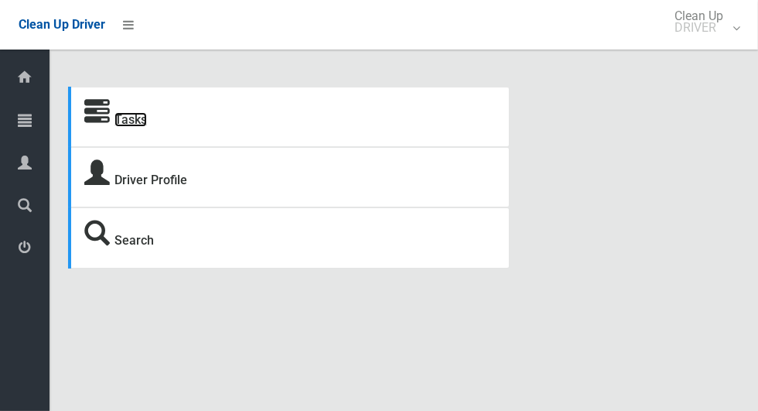
click at [144, 125] on link "Tasks" at bounding box center [131, 119] width 32 height 15
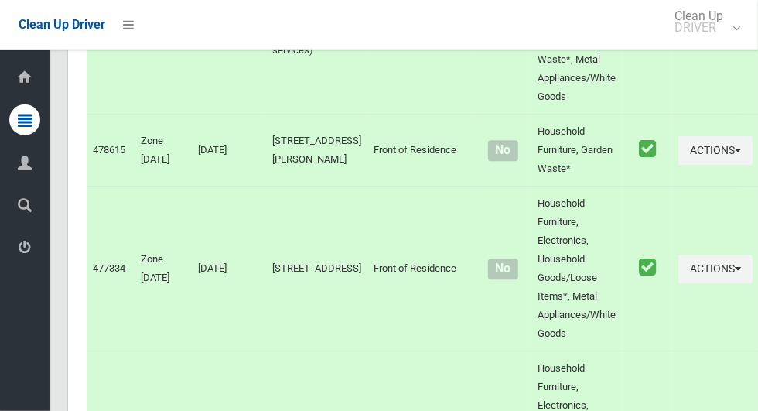
scroll to position [8827, 0]
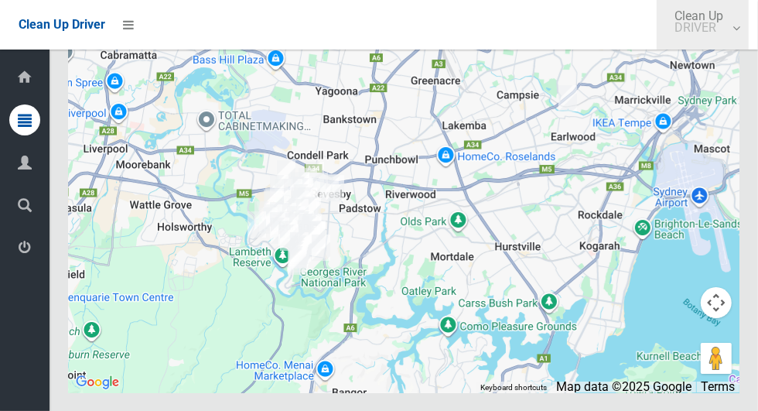
click at [749, 36] on link "Clean Up DRIVER" at bounding box center [703, 25] width 92 height 50
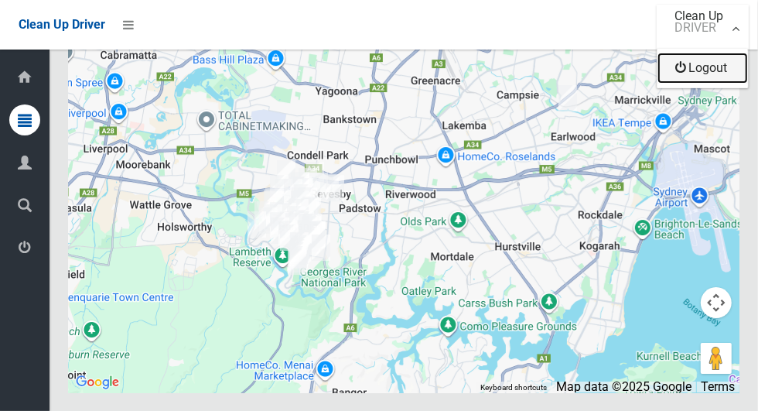
click at [743, 77] on link "Logout" at bounding box center [703, 68] width 91 height 31
